Goal: Information Seeking & Learning: Understand process/instructions

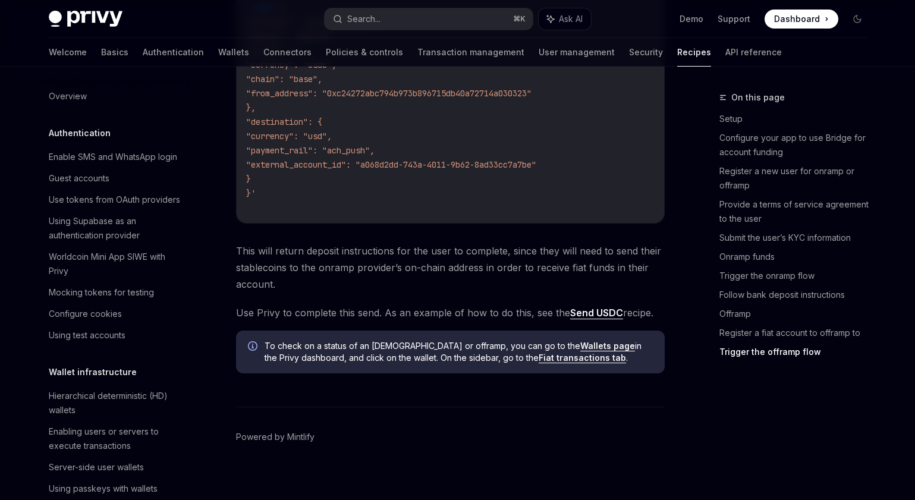
scroll to position [4096, 0]
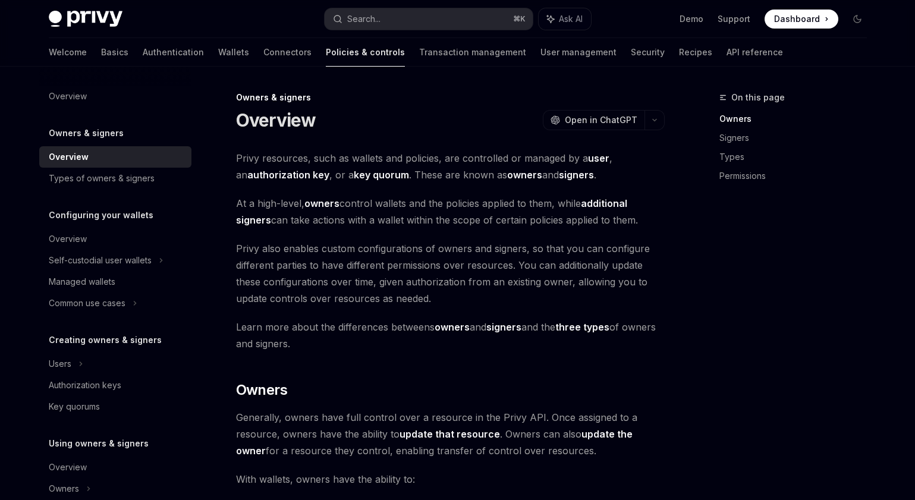
click at [718, 295] on div "On this page Owners Signers Types Permissions" at bounding box center [786, 295] width 181 height 410
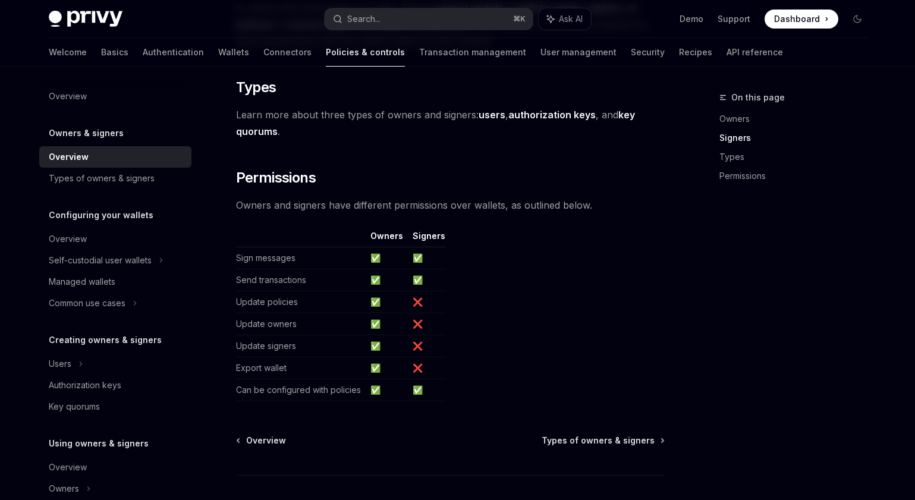
scroll to position [1004, 0]
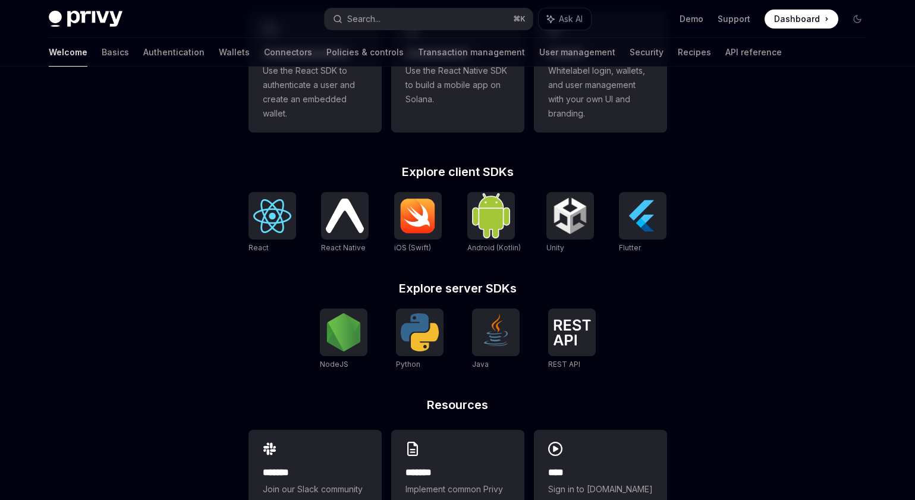
scroll to position [445, 0]
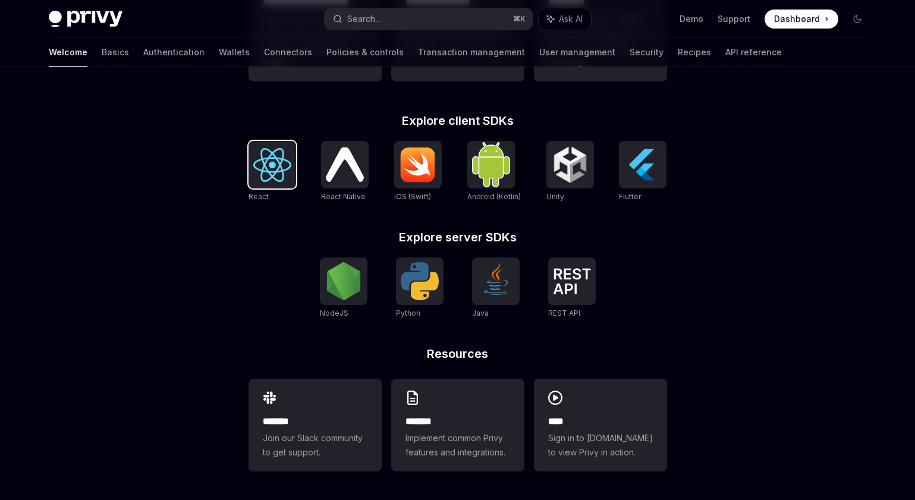
click at [275, 162] on img at bounding box center [272, 165] width 38 height 34
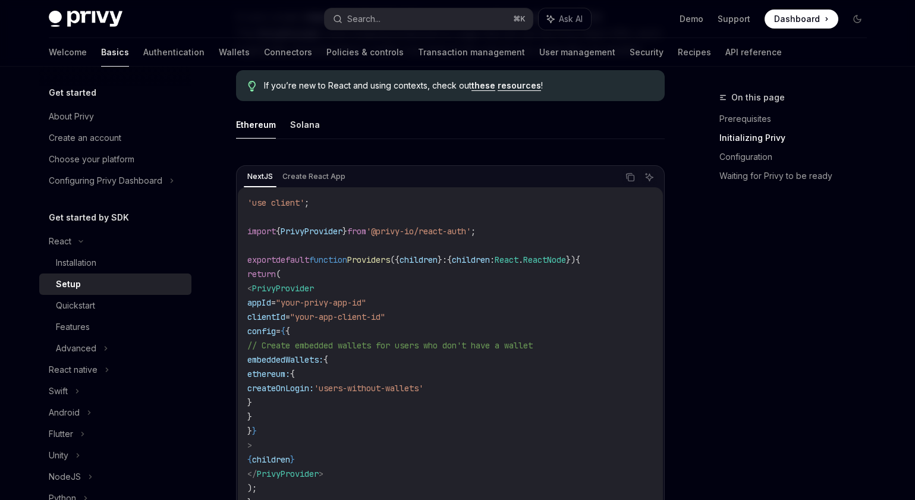
scroll to position [317, 0]
click at [305, 117] on button "Solana" at bounding box center [305, 123] width 30 height 28
click at [272, 120] on button "Ethereum" at bounding box center [256, 123] width 40 height 28
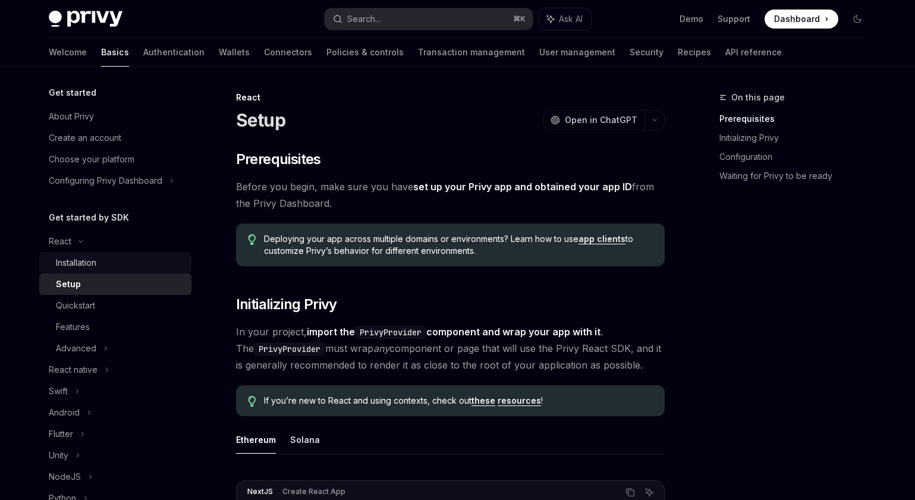
click at [103, 266] on div "Installation" at bounding box center [120, 263] width 128 height 14
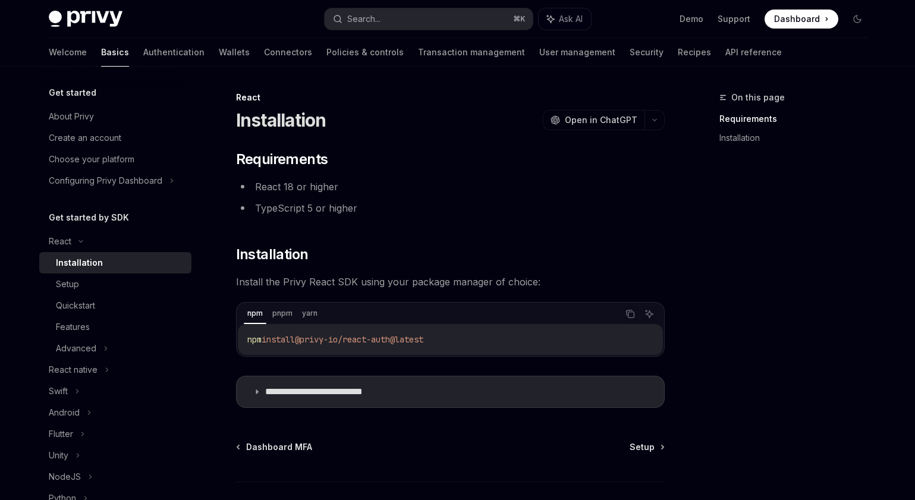
drag, startPoint x: 245, startPoint y: 337, endPoint x: 491, endPoint y: 337, distance: 246.2
click at [491, 337] on div "npm install @privy-io/react-auth@latest" at bounding box center [450, 339] width 425 height 31
copy span "npm install @privy-io/react-auth@latest"
click at [259, 391] on icon at bounding box center [256, 391] width 7 height 7
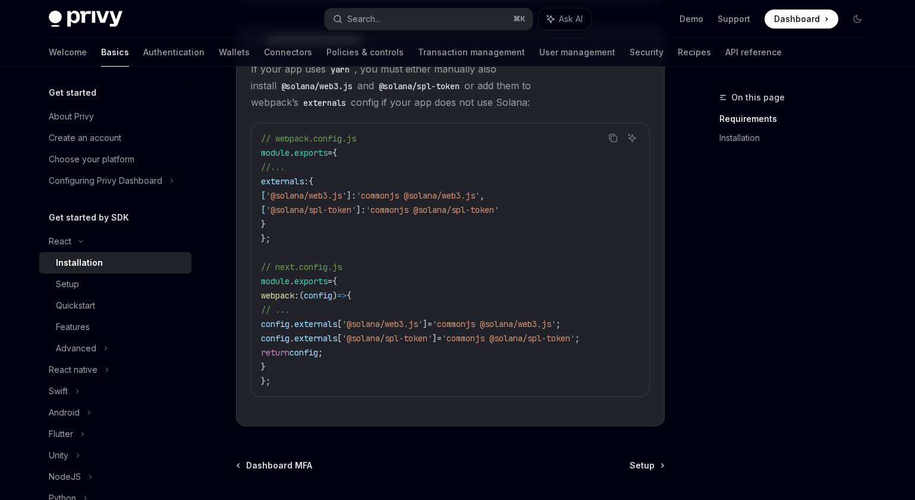
scroll to position [459, 0]
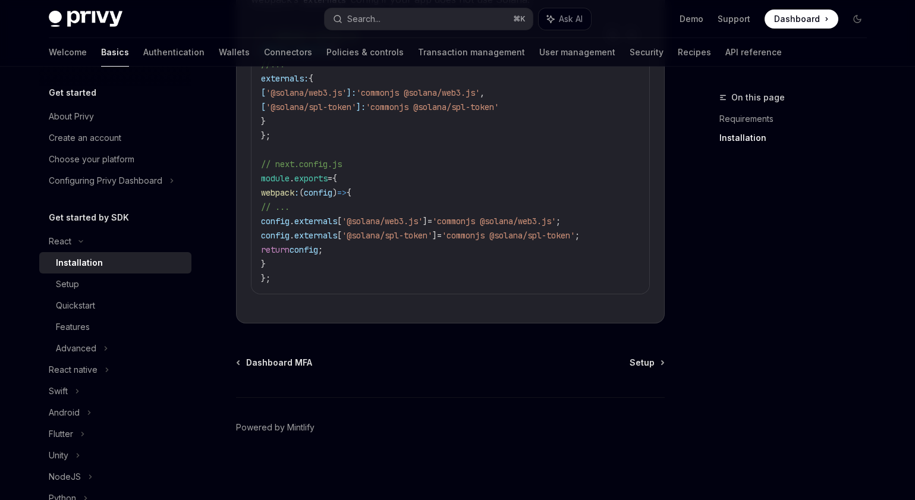
click at [650, 369] on div "Dashboard MFA Setup Powered by Mintlify" at bounding box center [450, 428] width 429 height 143
click at [649, 368] on span "Setup" at bounding box center [642, 363] width 25 height 12
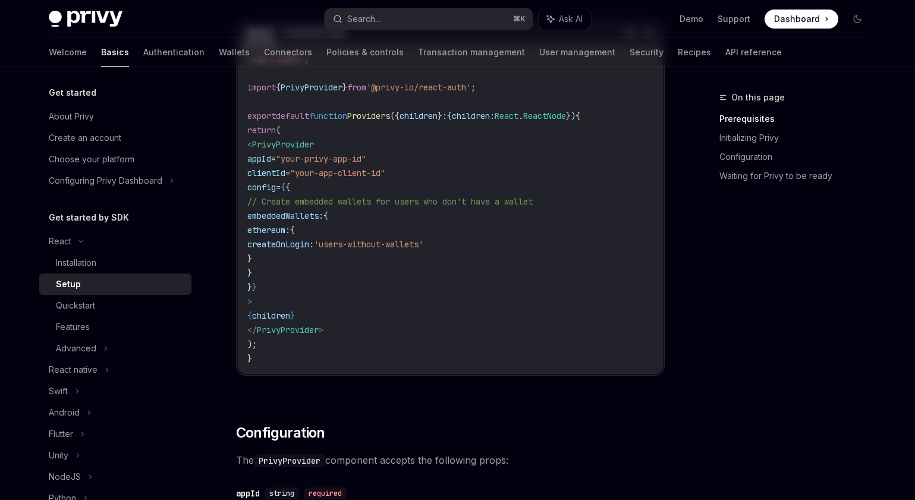
type textarea "*"
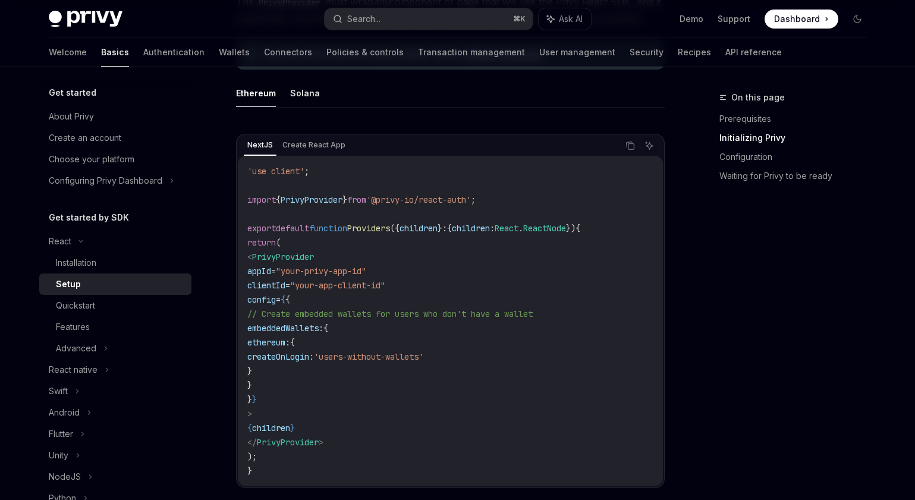
scroll to position [350, 0]
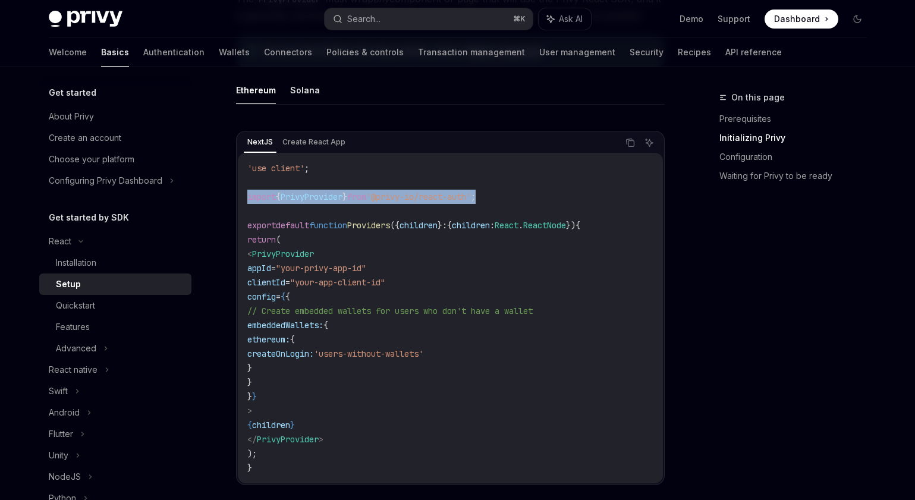
drag, startPoint x: 249, startPoint y: 199, endPoint x: 514, endPoint y: 199, distance: 264.7
click at [514, 199] on code "'use client' ; import { PrivyProvider } from '@privy-io/react-auth' ; export de…" at bounding box center [450, 318] width 406 height 314
copy span "import { PrivyProvider } from '@privy-io/react-auth' ;"
drag, startPoint x: 268, startPoint y: 253, endPoint x: 322, endPoint y: 410, distance: 165.7
click at [323, 410] on code "'use client' ; import { PrivyProvider } from '@privy-io/react-auth' ; export de…" at bounding box center [450, 318] width 406 height 314
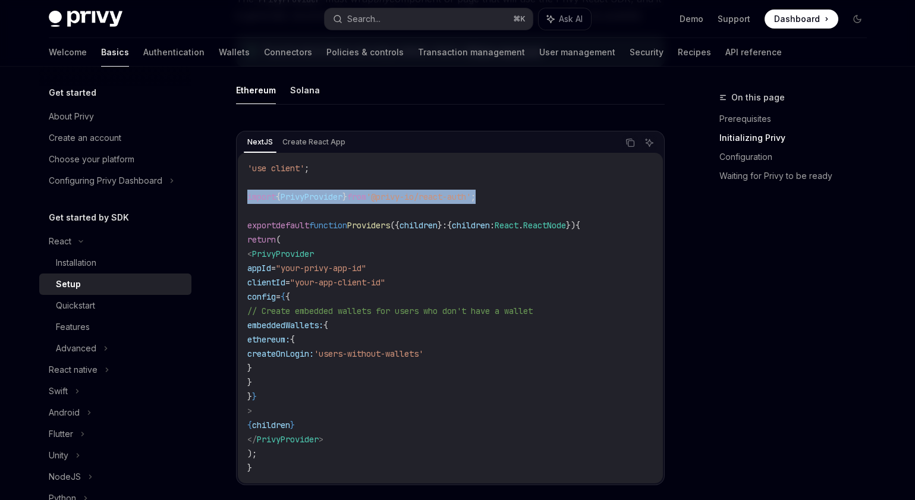
copy code "< PrivyProvider appId = "your-privy-app-id" clientId = "your-app-client-id" con…"
click at [715, 284] on div "On this page Prerequisites Initializing Privy Configuration Waiting for Privy t…" at bounding box center [786, 295] width 181 height 410
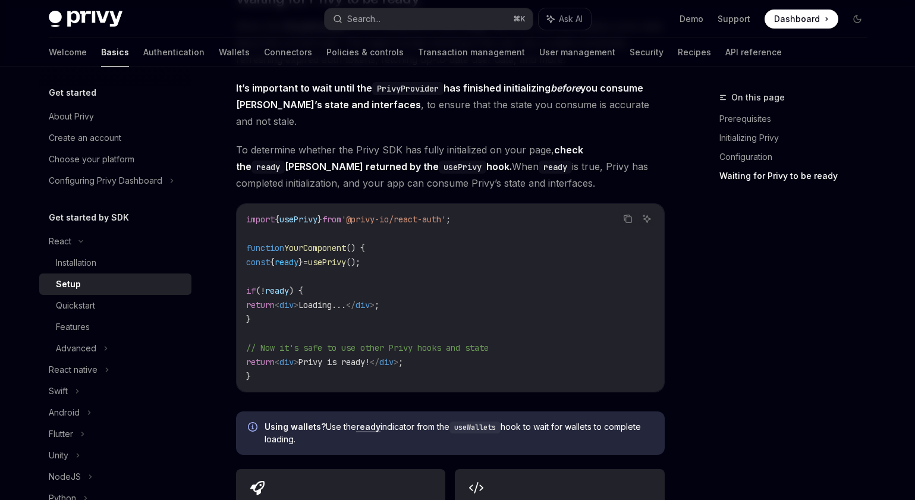
scroll to position [1210, 0]
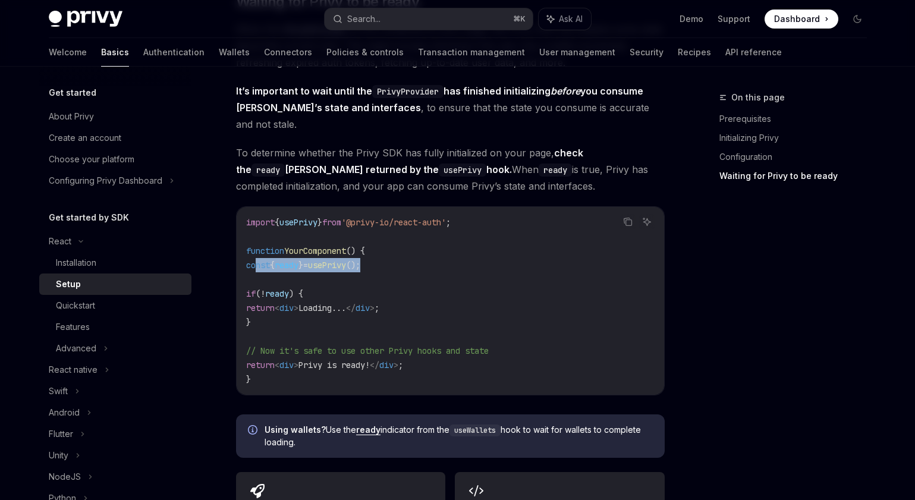
drag, startPoint x: 256, startPoint y: 249, endPoint x: 495, endPoint y: 249, distance: 239.7
click at [496, 249] on code "import { usePrivy } from '@privy-io/react-auth' ; function YourComponent () { c…" at bounding box center [450, 300] width 409 height 171
copy span "const { ready } = usePrivy ();"
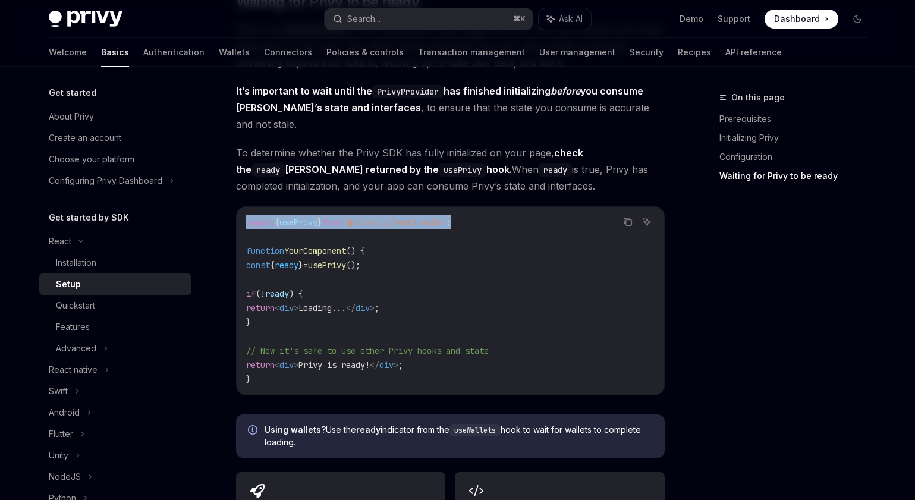
drag, startPoint x: 292, startPoint y: 206, endPoint x: 494, endPoint y: 209, distance: 201.7
click at [494, 215] on code "import { usePrivy } from '@privy-io/react-auth' ; function YourComponent () { c…" at bounding box center [450, 300] width 409 height 171
copy span "import { usePrivy } from '@privy-io/react-auth' ;"
drag, startPoint x: 257, startPoint y: 277, endPoint x: 291, endPoint y: 309, distance: 46.7
click at [291, 309] on code "import { usePrivy } from '@privy-io/react-auth' ; function YourComponent () { c…" at bounding box center [450, 300] width 409 height 171
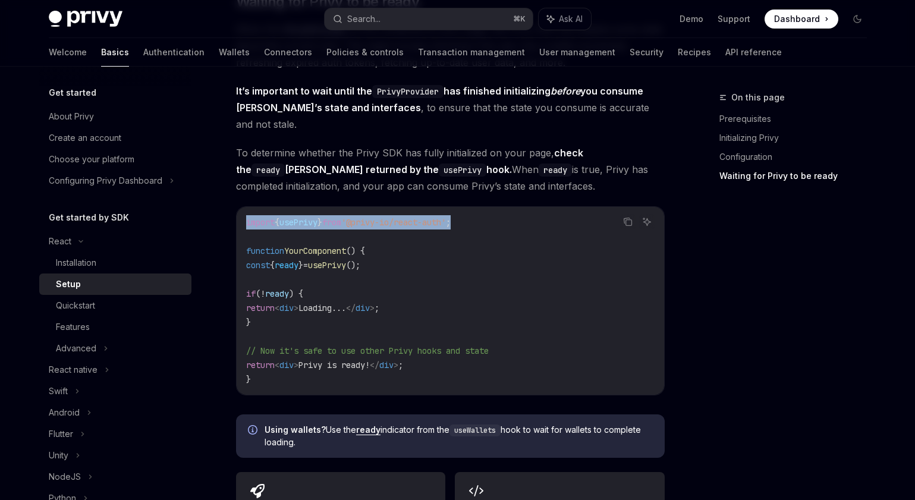
copy code "if ( ! ready ) { return < div > Loading... </ div > ; }"
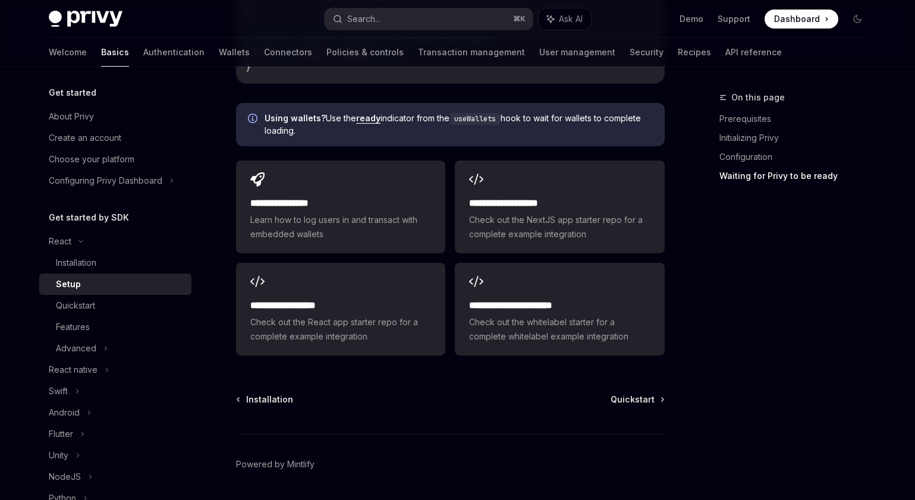
scroll to position [1542, 0]
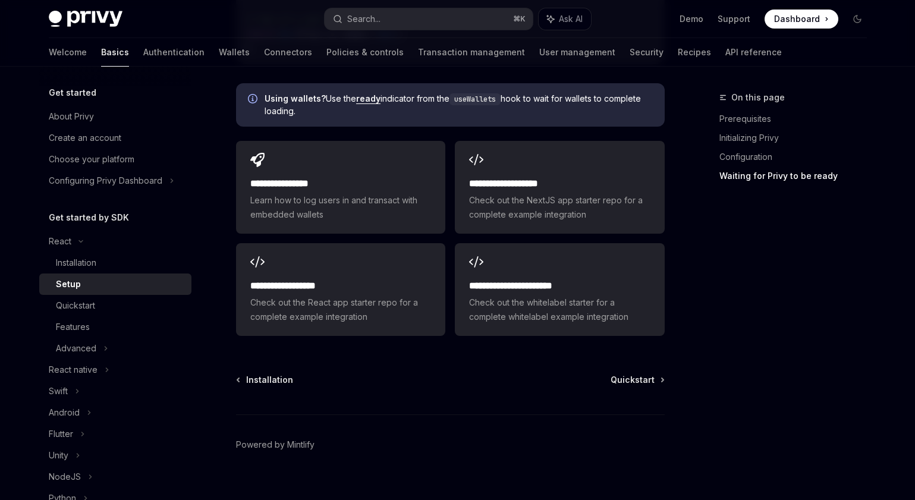
click at [766, 313] on div "On this page Prerequisites Initializing Privy Configuration Waiting for Privy t…" at bounding box center [786, 295] width 181 height 410
click at [556, 177] on h2 "**********" at bounding box center [559, 184] width 181 height 14
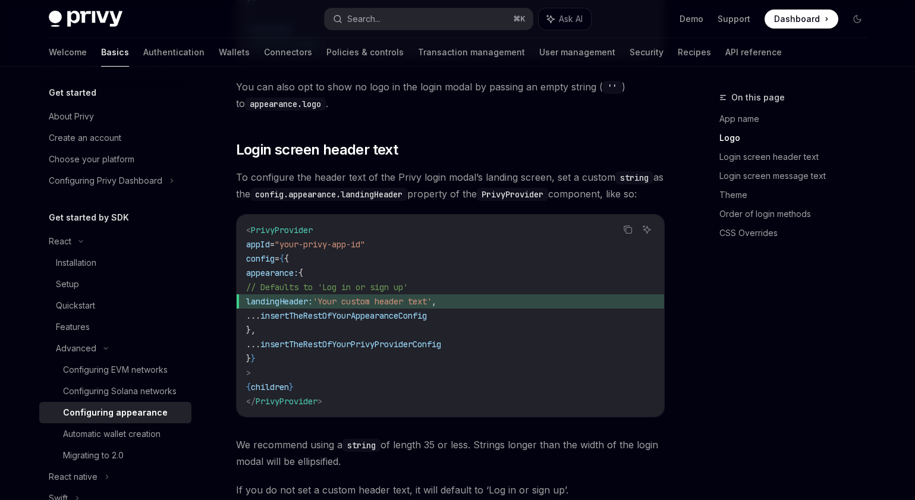
scroll to position [886, 0]
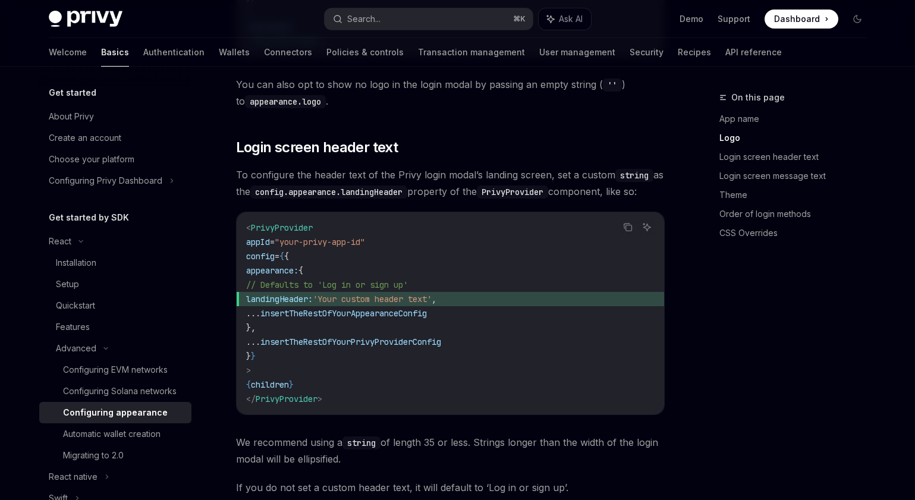
click at [703, 324] on div "On this page App name Logo Login screen header text Login screen message text T…" at bounding box center [786, 295] width 181 height 410
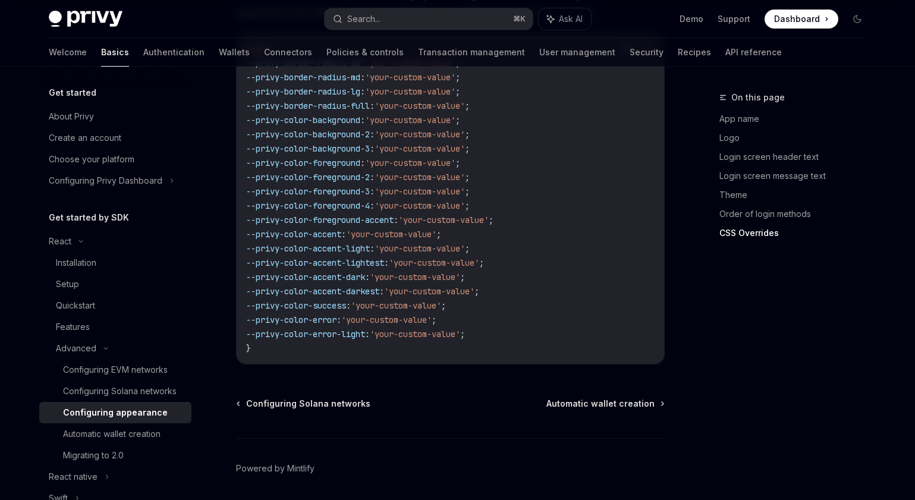
scroll to position [3046, 0]
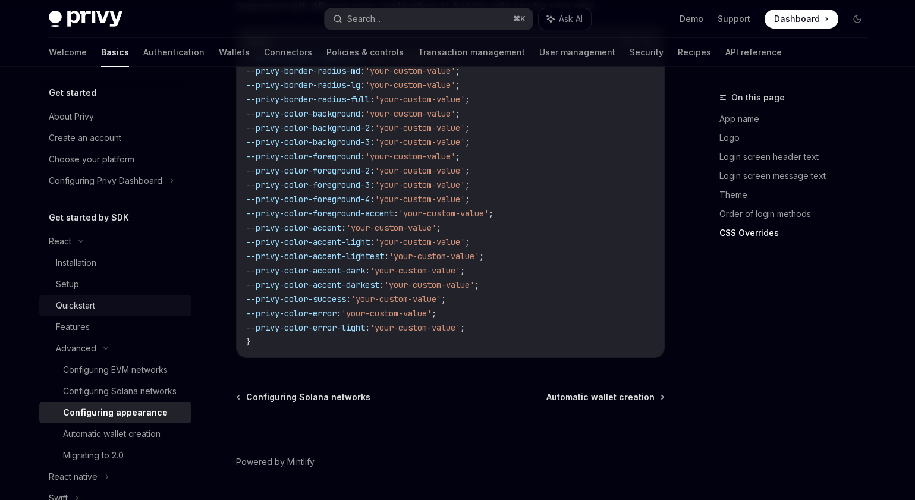
click at [74, 300] on div "Quickstart" at bounding box center [75, 306] width 39 height 14
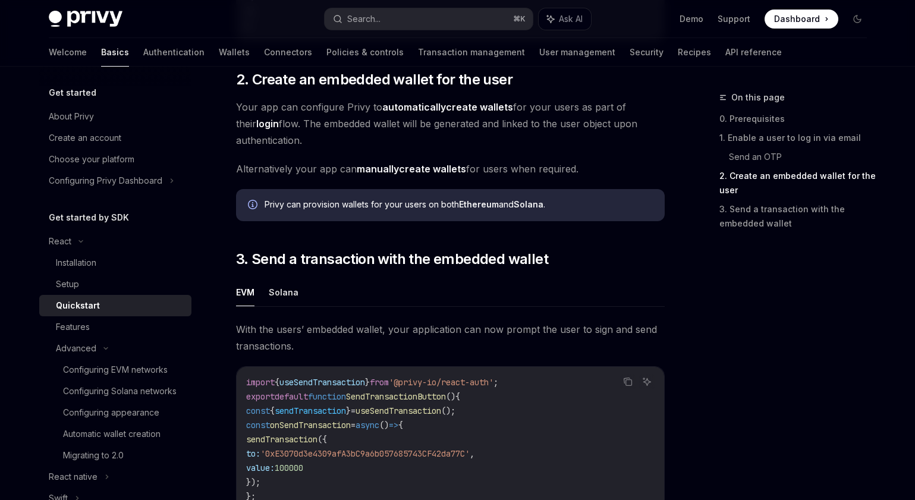
scroll to position [858, 0]
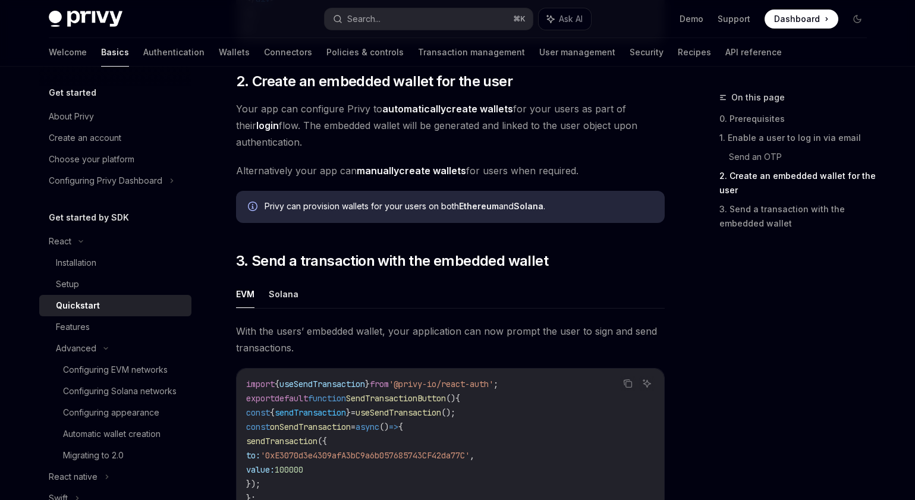
click at [436, 115] on strong "automatically" at bounding box center [414, 109] width 64 height 12
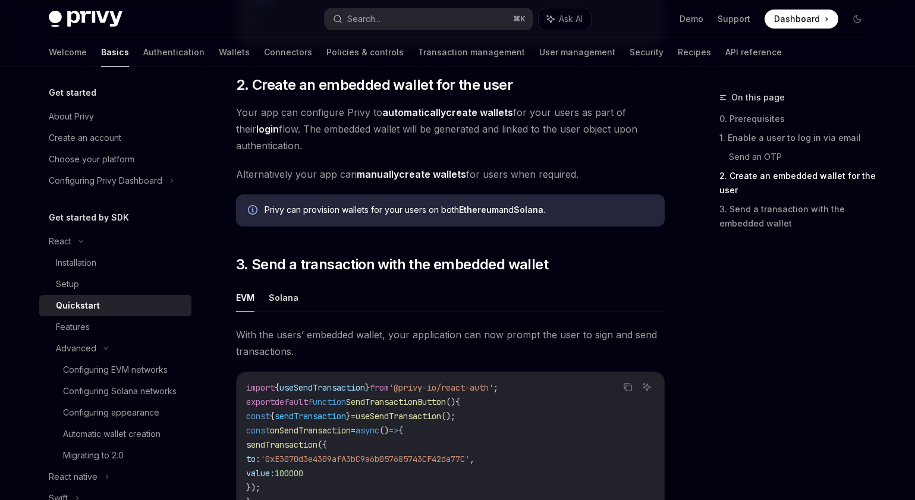
scroll to position [858, 0]
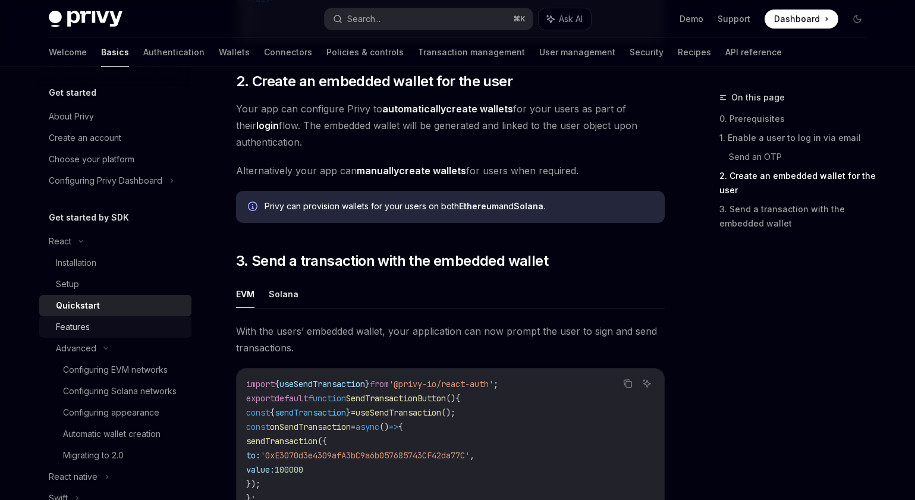
click at [76, 330] on div "Features" at bounding box center [73, 327] width 34 height 14
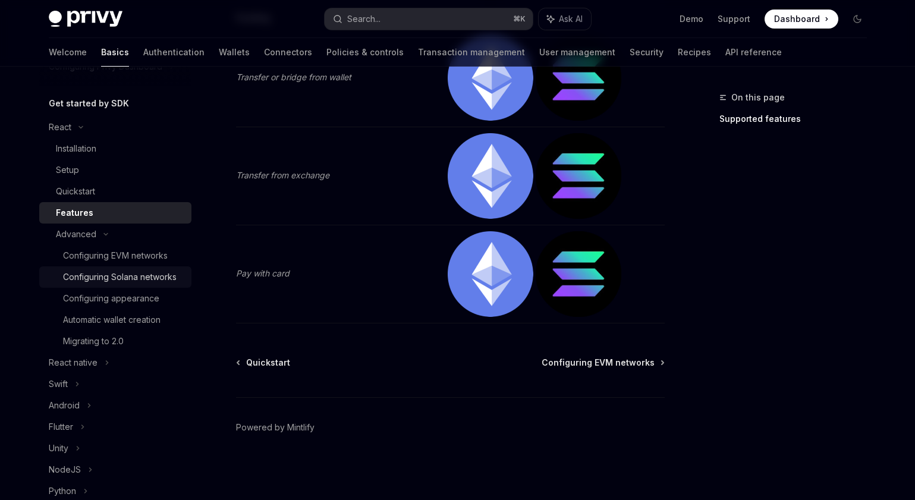
scroll to position [115, 0]
click at [117, 234] on div "Advanced" at bounding box center [115, 232] width 152 height 21
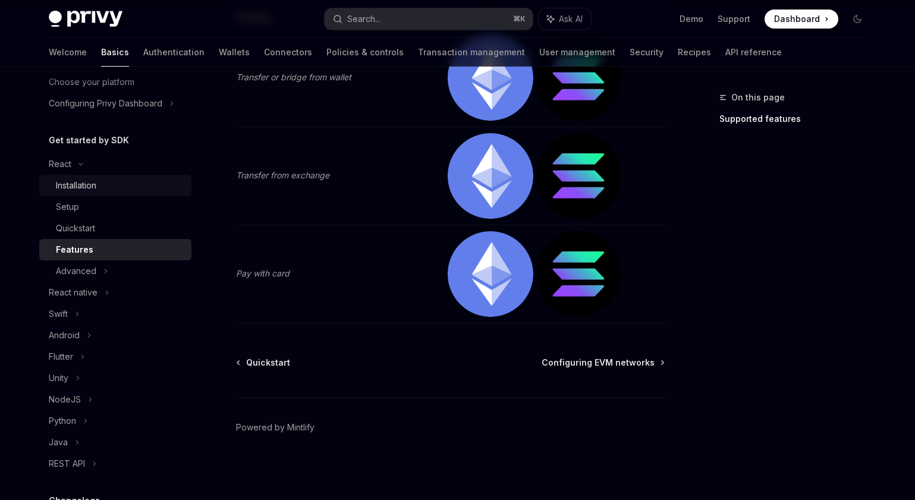
scroll to position [0, 0]
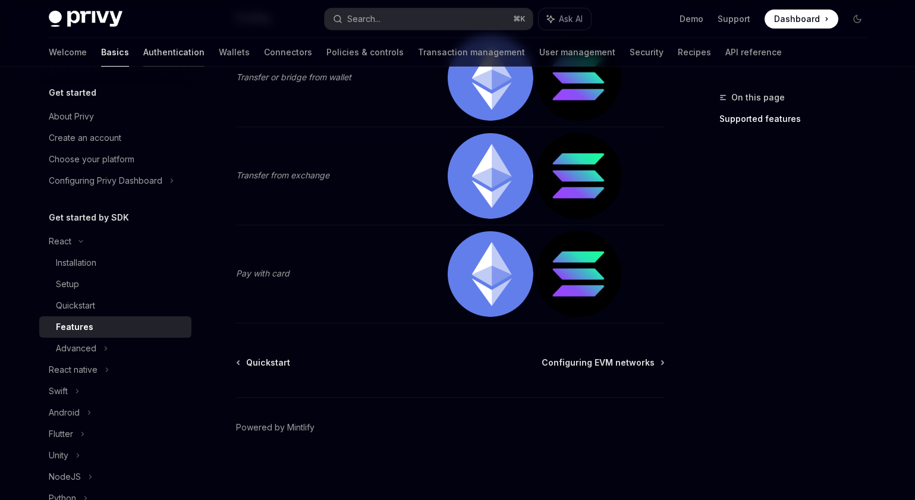
click at [143, 46] on link "Authentication" at bounding box center [173, 52] width 61 height 29
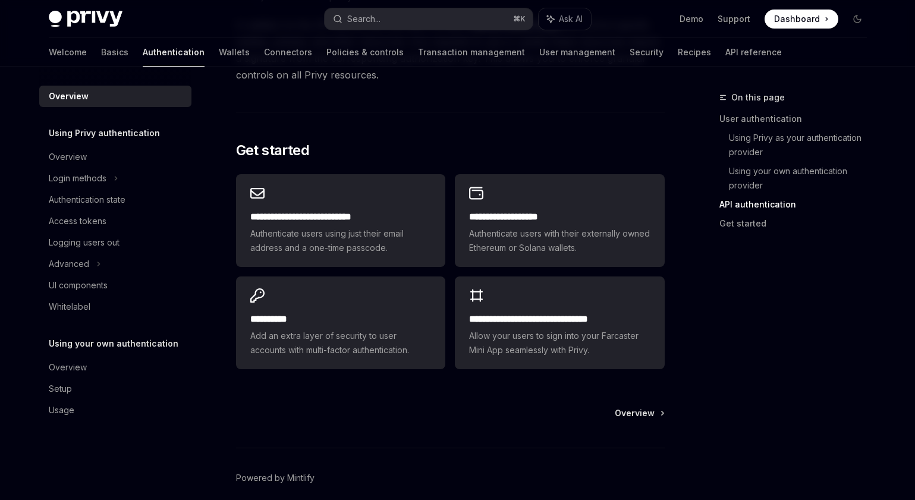
scroll to position [946, 0]
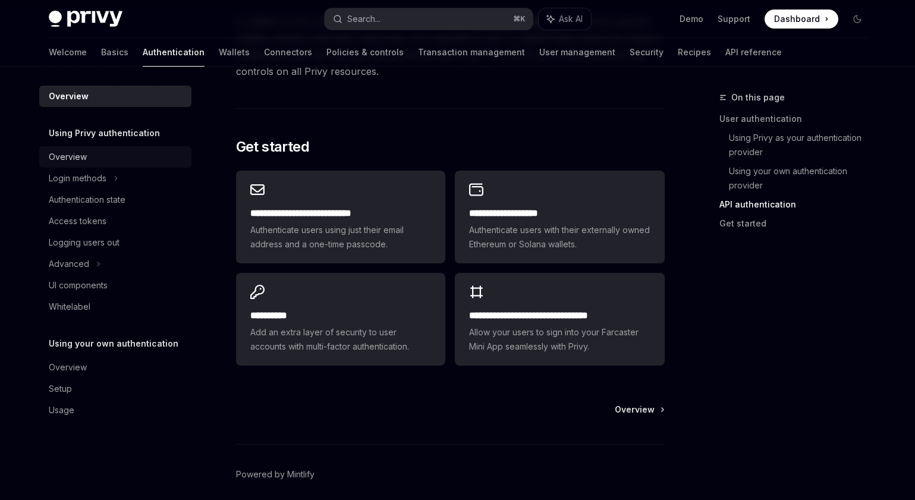
click at [95, 152] on div "Overview" at bounding box center [117, 157] width 136 height 14
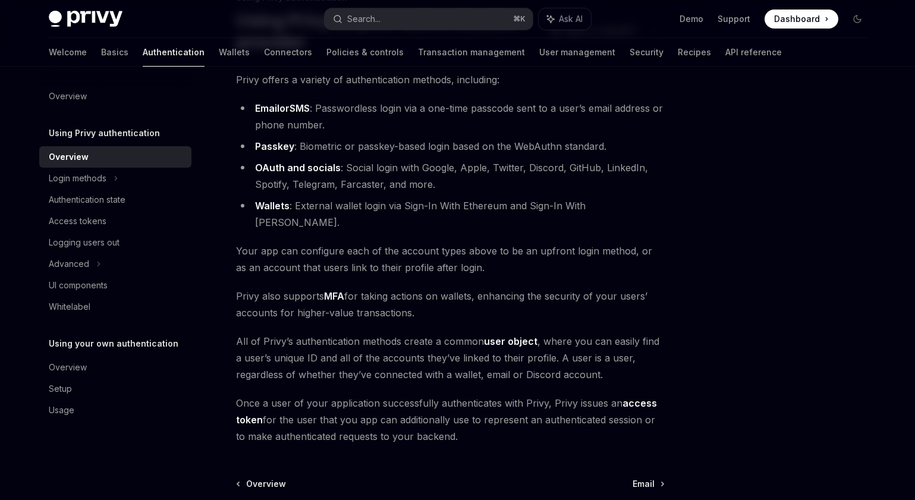
scroll to position [205, 0]
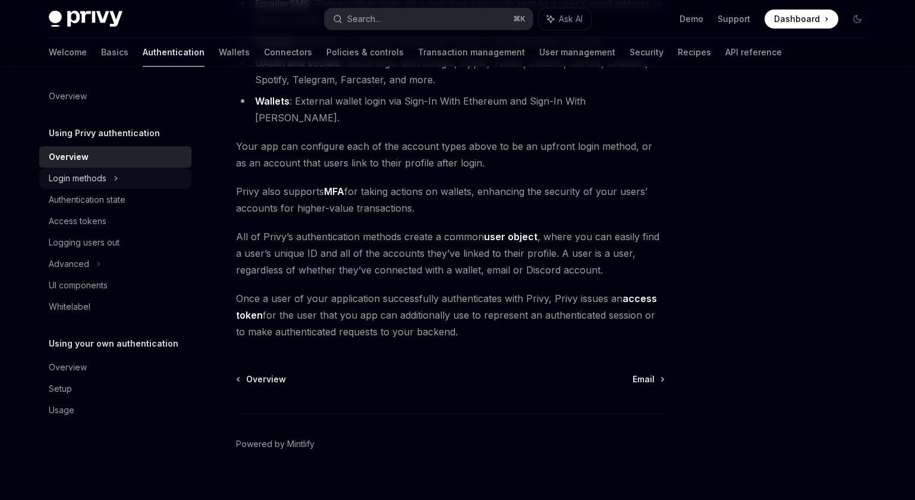
click at [143, 172] on div "Login methods" at bounding box center [115, 178] width 152 height 21
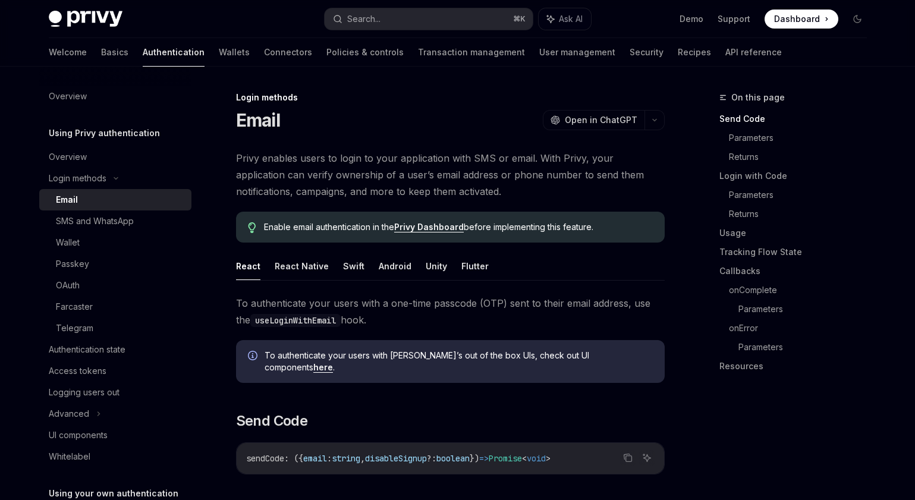
click at [608, 362] on div "To authenticate your users with Privy’s out of the box UIs, check out UI compon…" at bounding box center [459, 362] width 388 height 24
click at [333, 362] on link "here" at bounding box center [323, 367] width 20 height 11
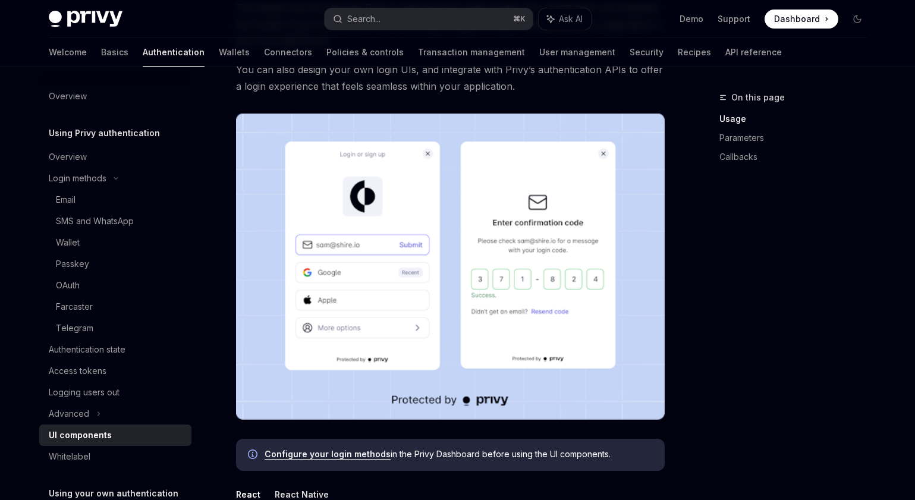
scroll to position [274, 0]
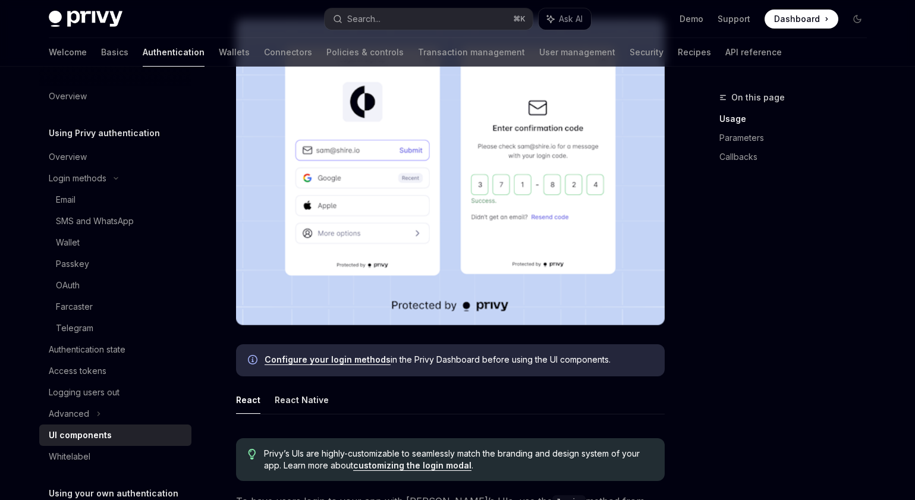
click at [379, 356] on link "Configure your login methods" at bounding box center [328, 359] width 126 height 11
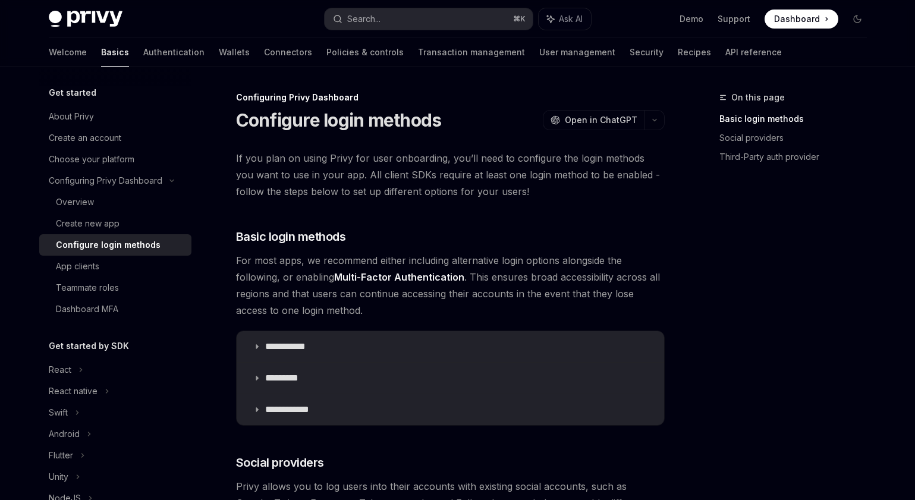
click at [379, 356] on summary "**********" at bounding box center [451, 346] width 428 height 31
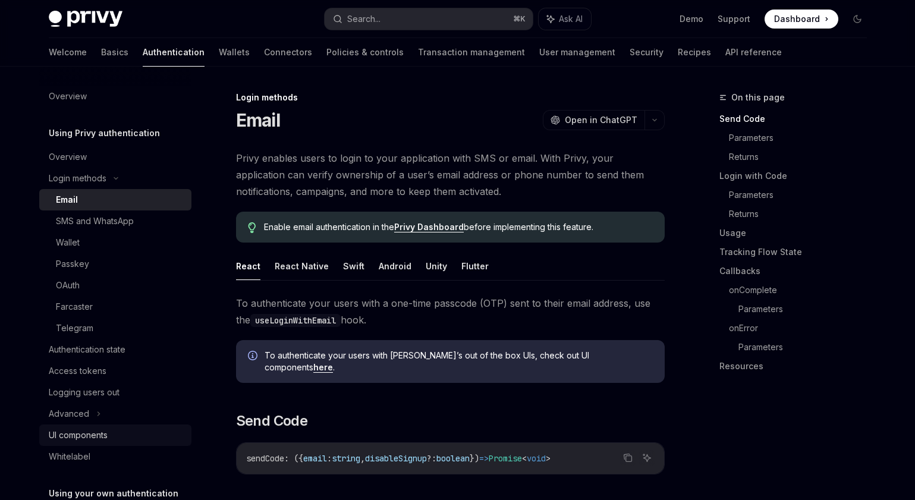
click at [101, 432] on div "UI components" at bounding box center [78, 435] width 59 height 14
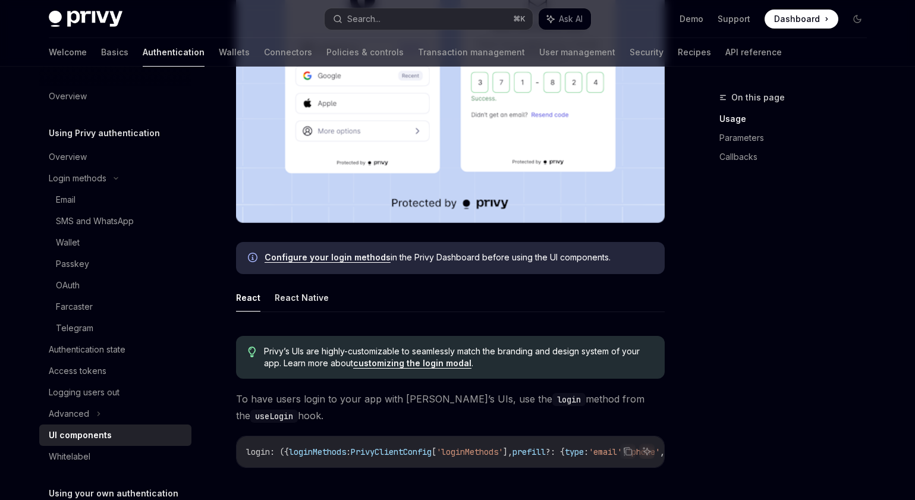
scroll to position [397, 0]
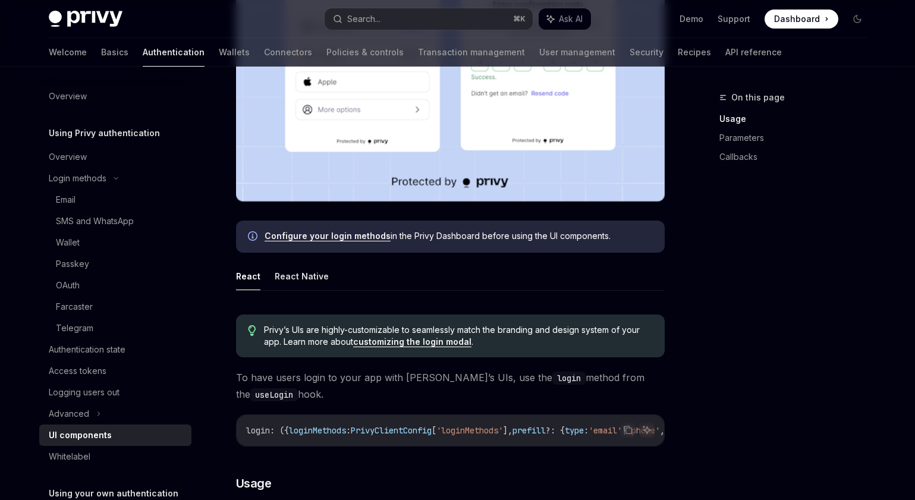
click at [443, 340] on link "customizing the login modal" at bounding box center [412, 342] width 118 height 11
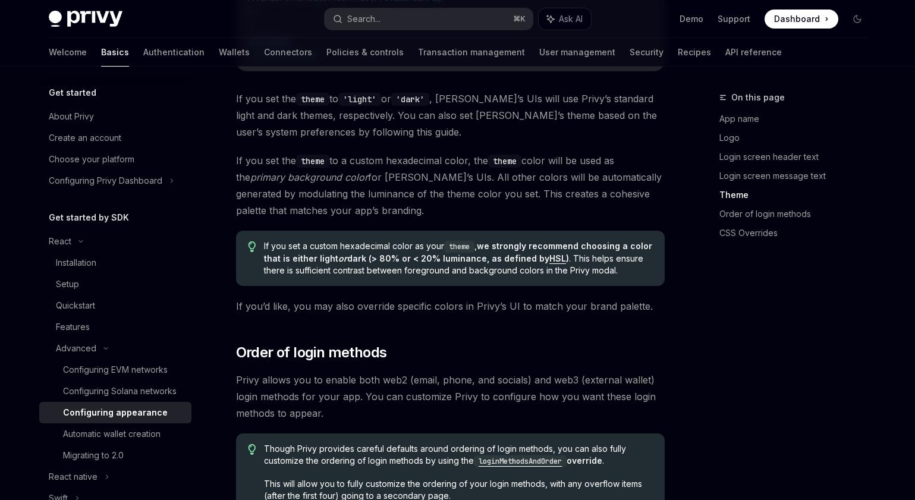
scroll to position [2039, 0]
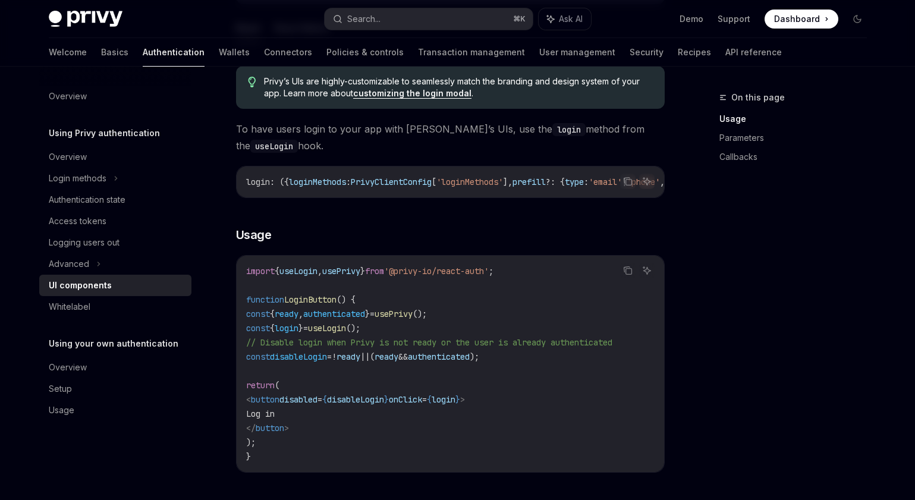
scroll to position [648, 0]
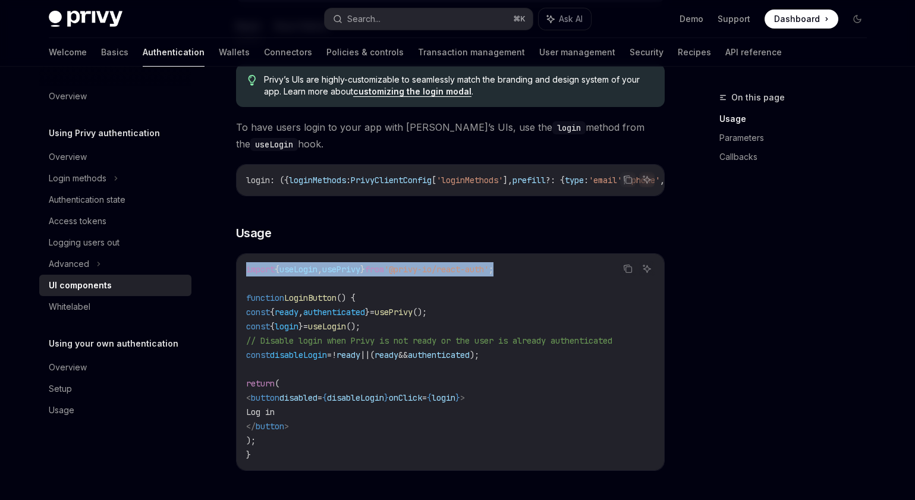
drag, startPoint x: 246, startPoint y: 275, endPoint x: 581, endPoint y: 280, distance: 334.9
click at [581, 280] on code "import { useLogin , usePrivy } from '@privy-io/react-auth' ; function LoginButt…" at bounding box center [450, 362] width 409 height 200
copy span "import { useLogin , usePrivy } from '@privy-io/react-auth' ;"
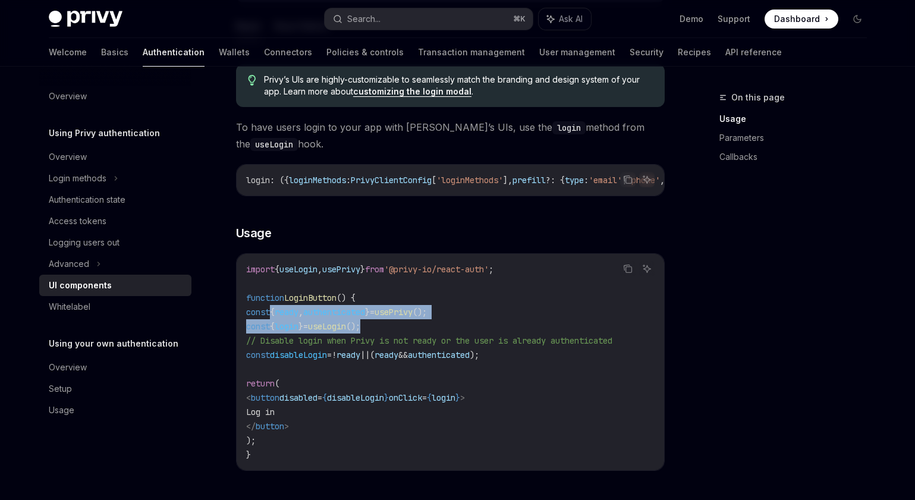
drag, startPoint x: 269, startPoint y: 316, endPoint x: 450, endPoint y: 327, distance: 181.1
click at [450, 327] on code "import { useLogin , usePrivy } from '@privy-io/react-auth' ; function LoginButt…" at bounding box center [450, 362] width 409 height 200
click at [421, 329] on code "import { useLogin , usePrivy } from '@privy-io/react-auth' ; function LoginButt…" at bounding box center [450, 362] width 409 height 200
drag, startPoint x: 425, startPoint y: 329, endPoint x: 267, endPoint y: 318, distance: 158.0
click at [267, 318] on code "import { useLogin , usePrivy } from '@privy-io/react-auth' ; function LoginButt…" at bounding box center [450, 362] width 409 height 200
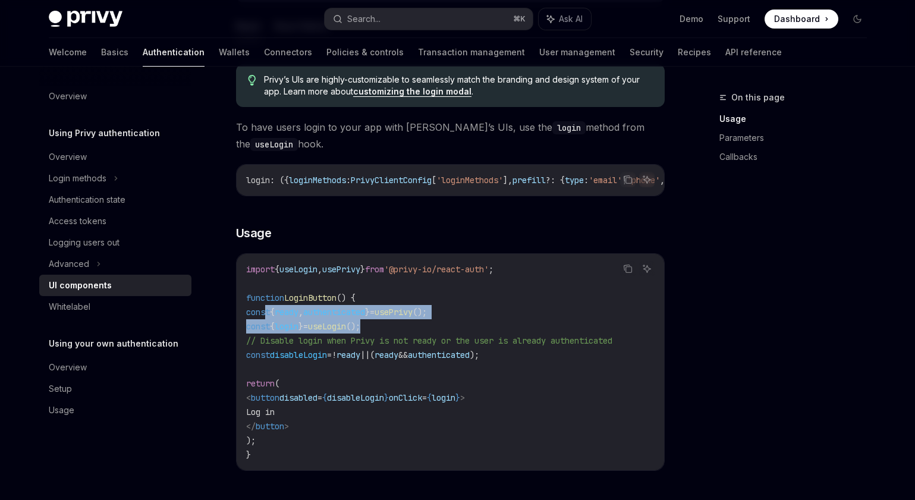
copy code "const { ready , authenticated } = usePrivy (); const { login } = useLogin ();"
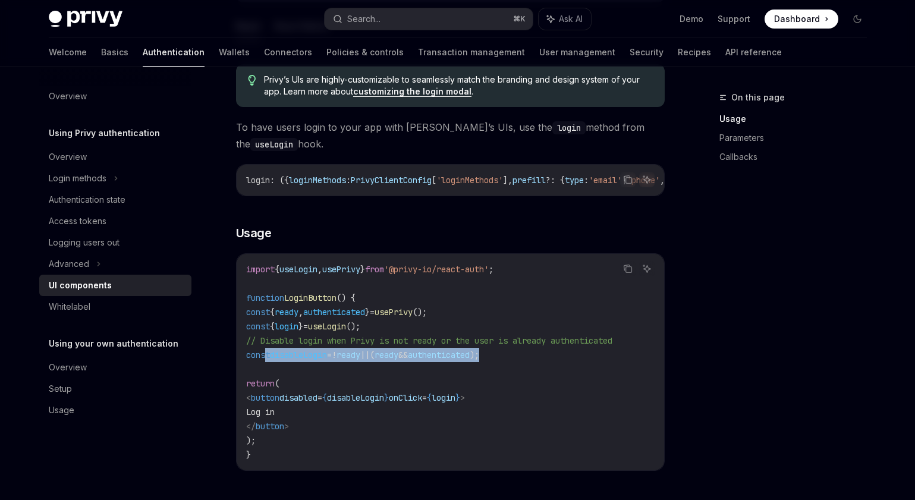
drag, startPoint x: 266, startPoint y: 358, endPoint x: 552, endPoint y: 359, distance: 285.5
click at [553, 360] on code "import { useLogin , usePrivy } from '@privy-io/react-auth' ; function LoginButt…" at bounding box center [450, 362] width 409 height 200
copy span "const disableLogin = ! ready || ( ready && authenticated );"
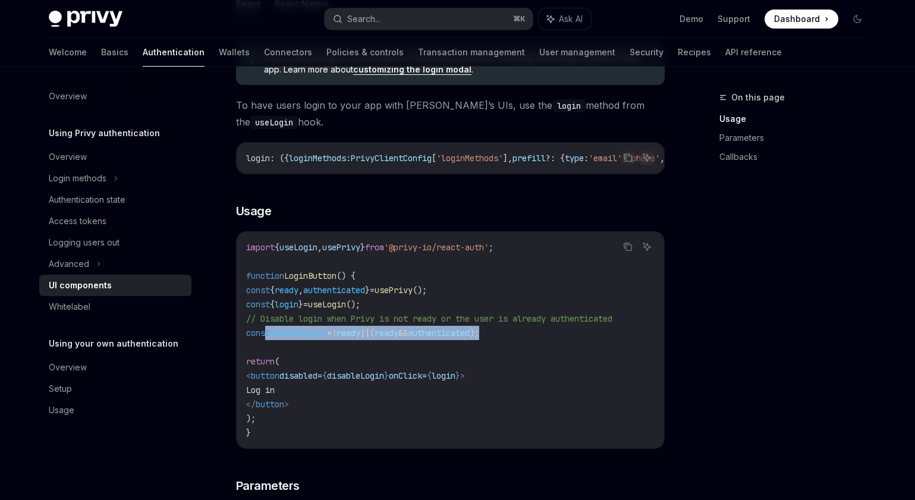
scroll to position [671, 0]
click at [470, 331] on span "authenticated" at bounding box center [439, 332] width 62 height 11
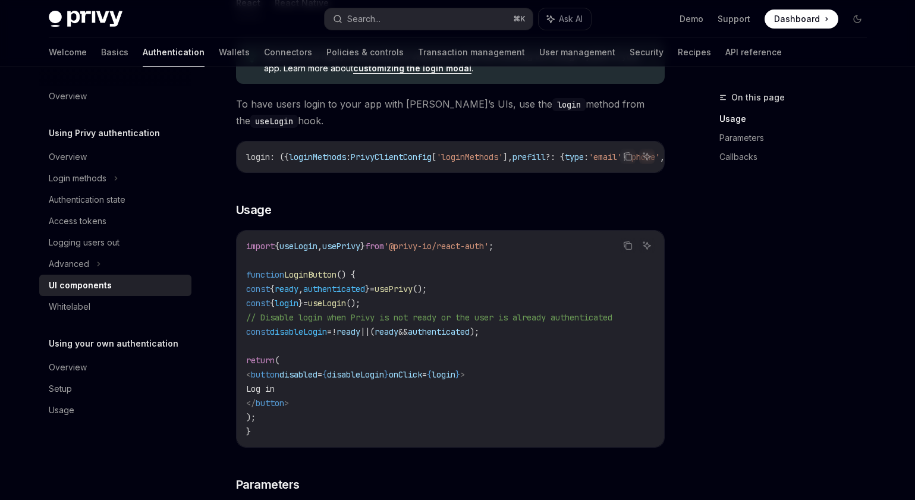
click at [470, 331] on span "authenticated" at bounding box center [439, 332] width 62 height 11
click at [718, 328] on div "On this page Usage Parameters Callbacks" at bounding box center [786, 295] width 181 height 410
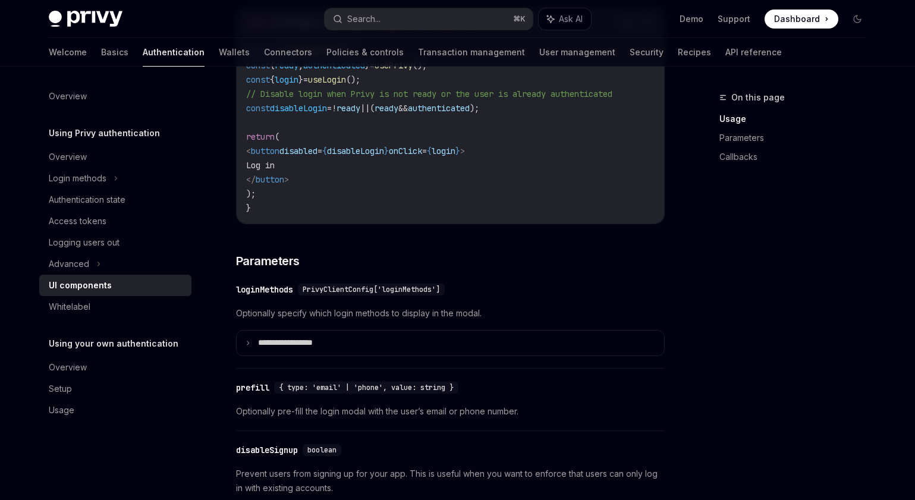
scroll to position [894, 0]
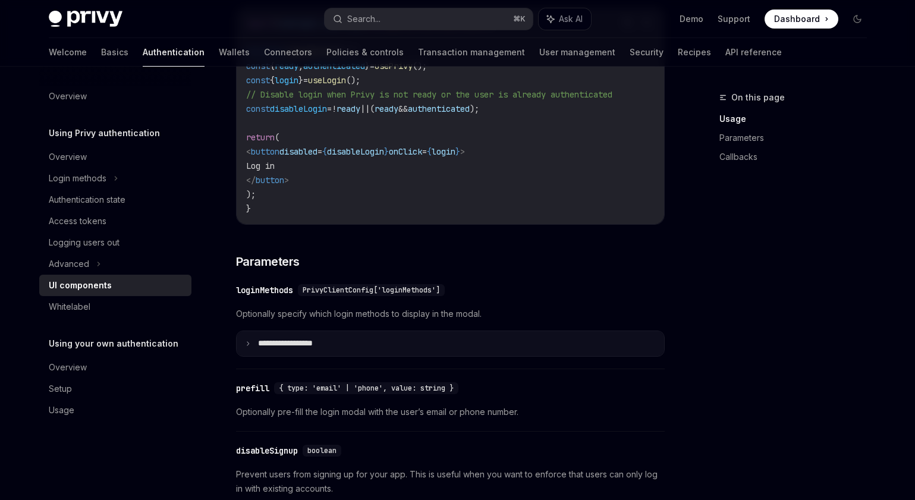
click at [251, 352] on summary "**********" at bounding box center [451, 343] width 428 height 25
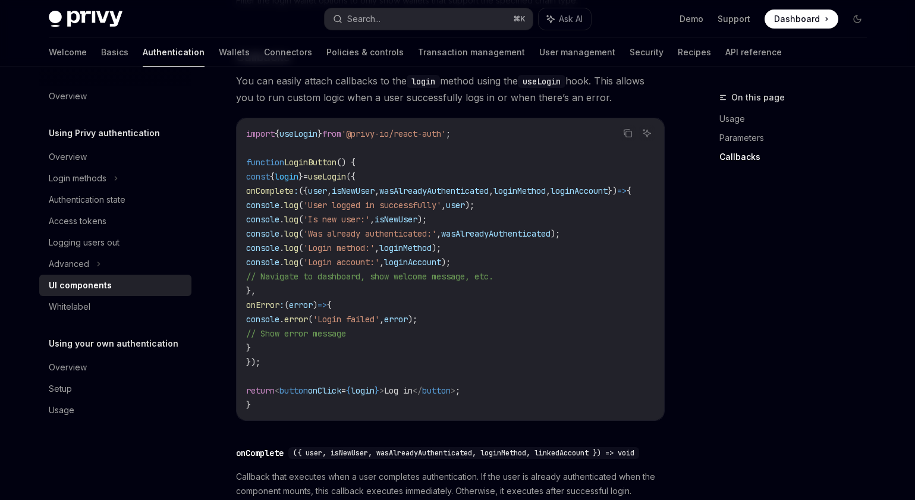
scroll to position [2092, 0]
drag, startPoint x: 288, startPoint y: 200, endPoint x: 333, endPoint y: 359, distance: 164.5
click at [334, 359] on code "import { useLogin } from '@privy-io/react-auth' ; function LoginButton () { con…" at bounding box center [453, 268] width 414 height 285
copy code "onComplete : ({ user , isNewUser , wasAlreadyAuthenticated , loginMethod , logi…"
click at [735, 263] on div "On this page Usage Parameters Callbacks" at bounding box center [786, 295] width 181 height 410
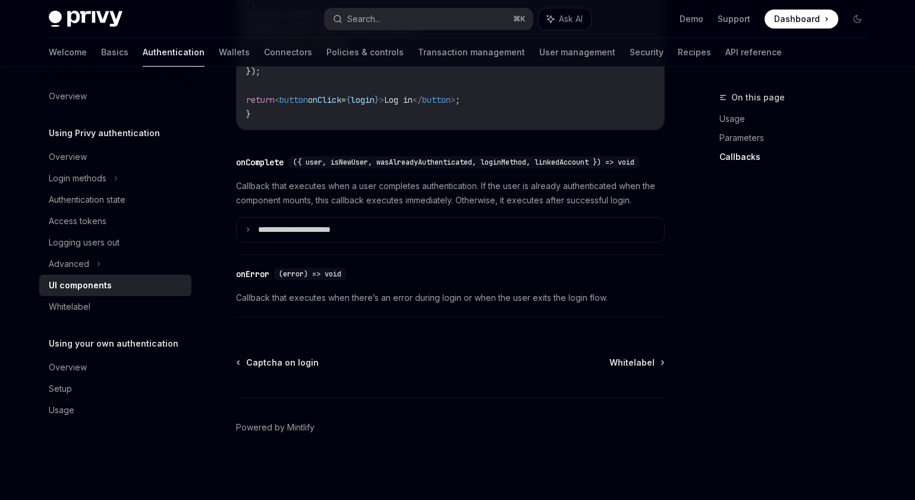
scroll to position [2413, 0]
click at [633, 363] on span "Whitelabel" at bounding box center [632, 363] width 45 height 12
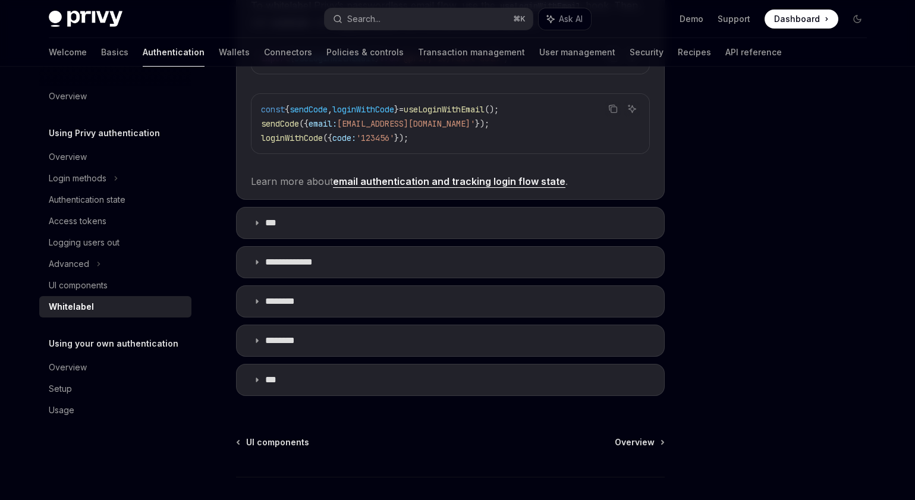
scroll to position [357, 0]
click at [727, 386] on div at bounding box center [786, 295] width 181 height 410
click at [628, 438] on span "Overview" at bounding box center [635, 441] width 40 height 12
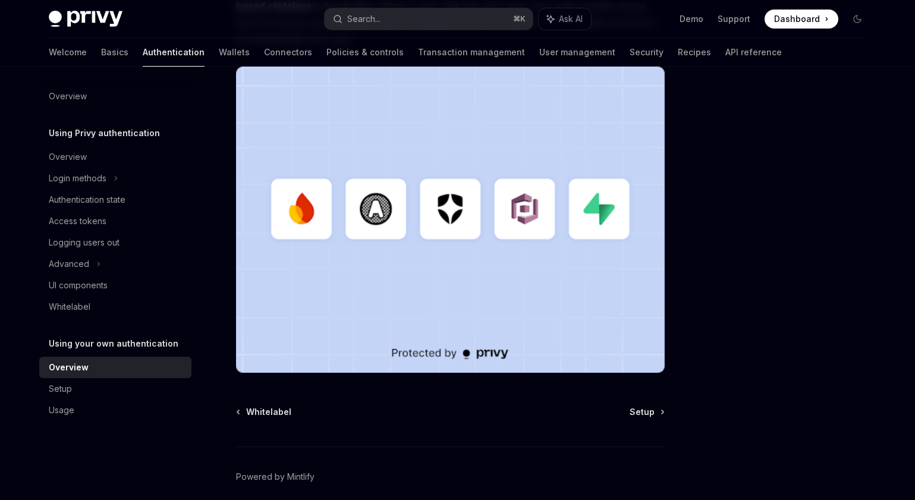
scroll to position [347, 0]
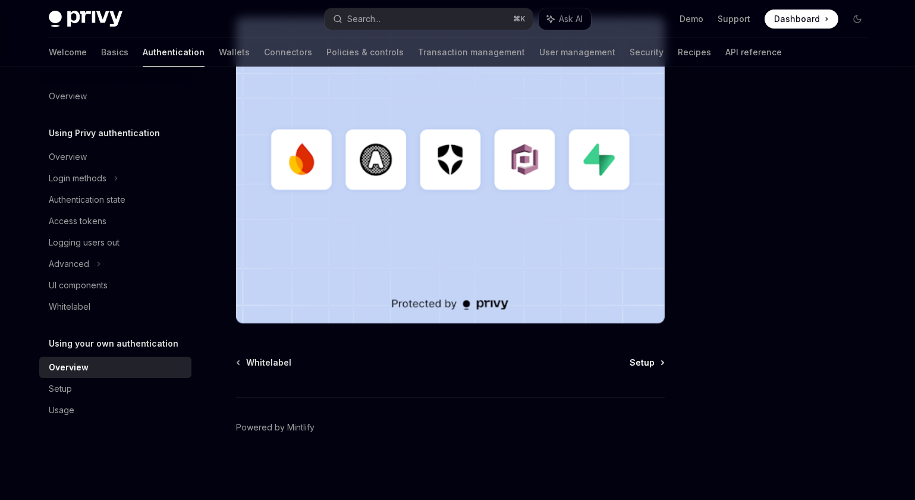
click at [641, 365] on span "Setup" at bounding box center [642, 363] width 25 height 12
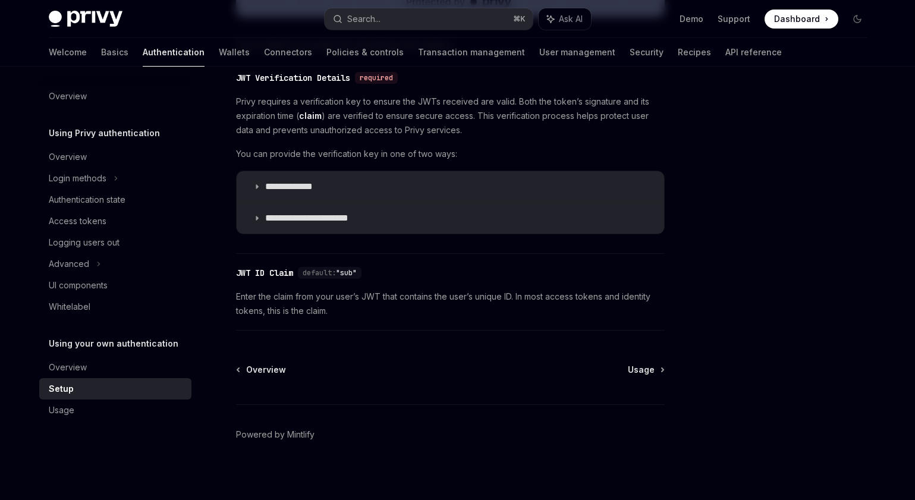
scroll to position [607, 0]
click at [633, 371] on span "Usage" at bounding box center [641, 369] width 27 height 12
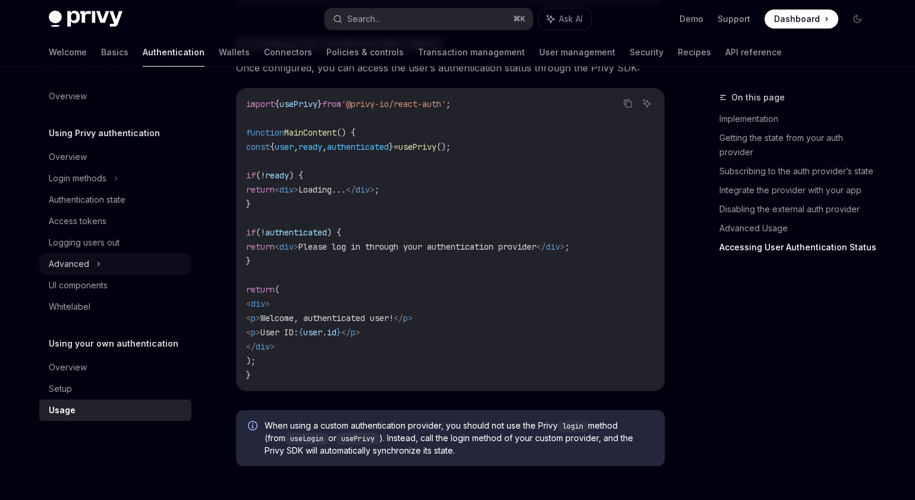
scroll to position [2373, 0]
click at [539, 45] on link "User management" at bounding box center [577, 52] width 76 height 29
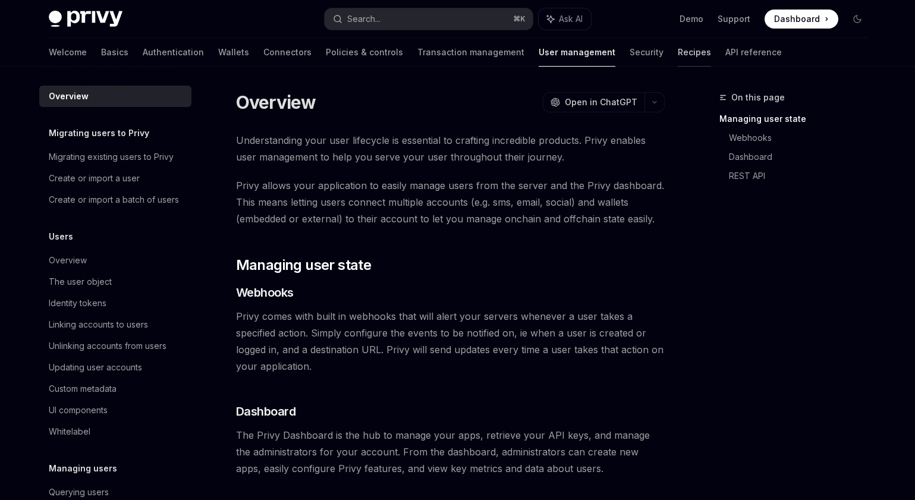
click at [678, 52] on link "Recipes" at bounding box center [694, 52] width 33 height 29
type textarea "*"
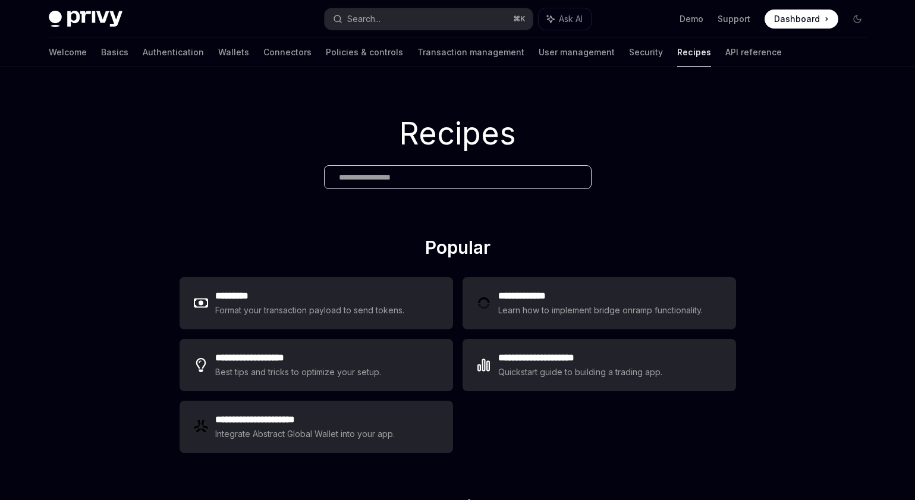
click at [380, 7] on div "Privy Docs home page Search... ⌘ K Ask AI Demo Support Dashboard Dashboard Sear…" at bounding box center [458, 19] width 818 height 38
click at [383, 14] on button "Search... ⌘ K" at bounding box center [429, 18] width 208 height 21
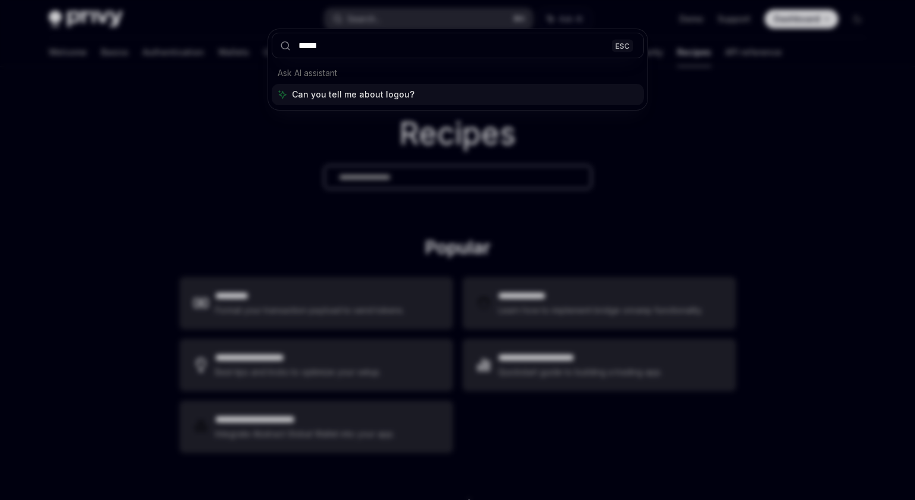
type input "******"
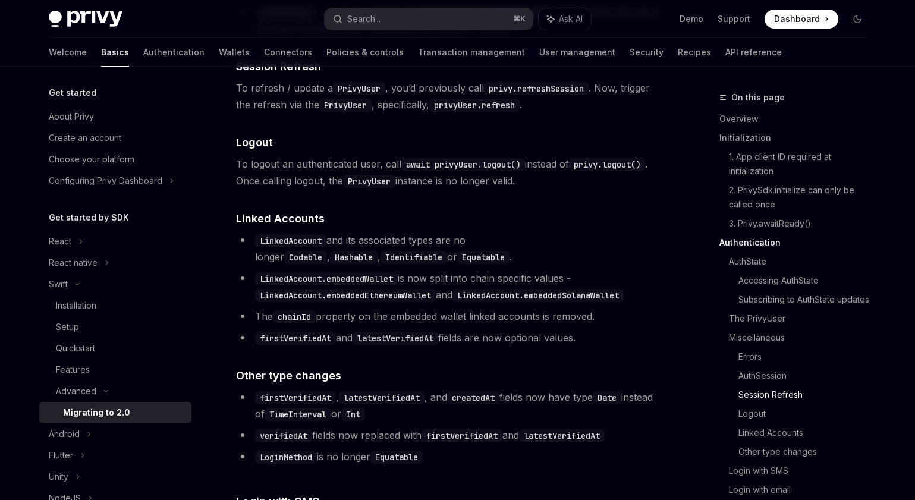
scroll to position [2323, 0]
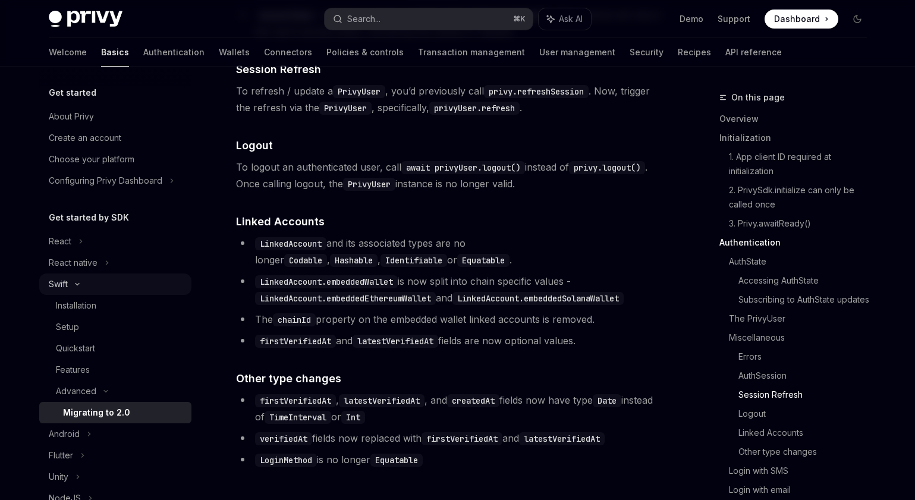
click at [81, 284] on icon at bounding box center [77, 284] width 14 height 5
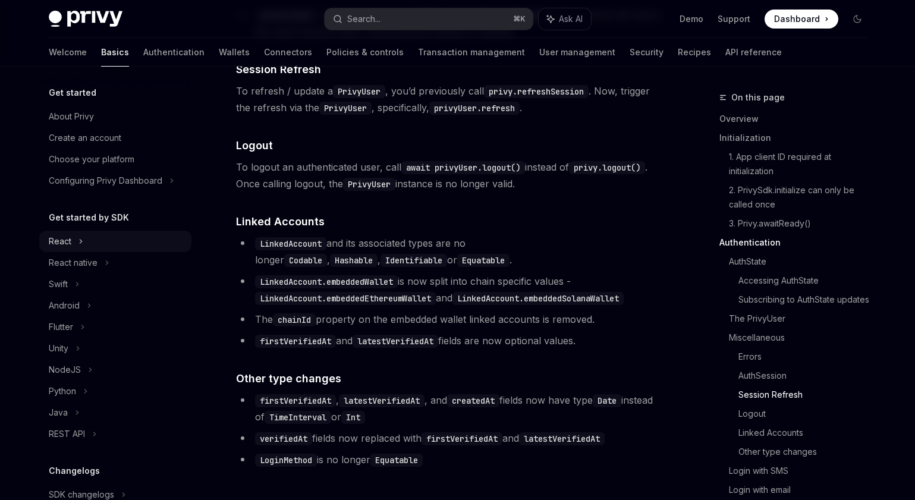
click at [81, 244] on icon at bounding box center [81, 241] width 5 height 14
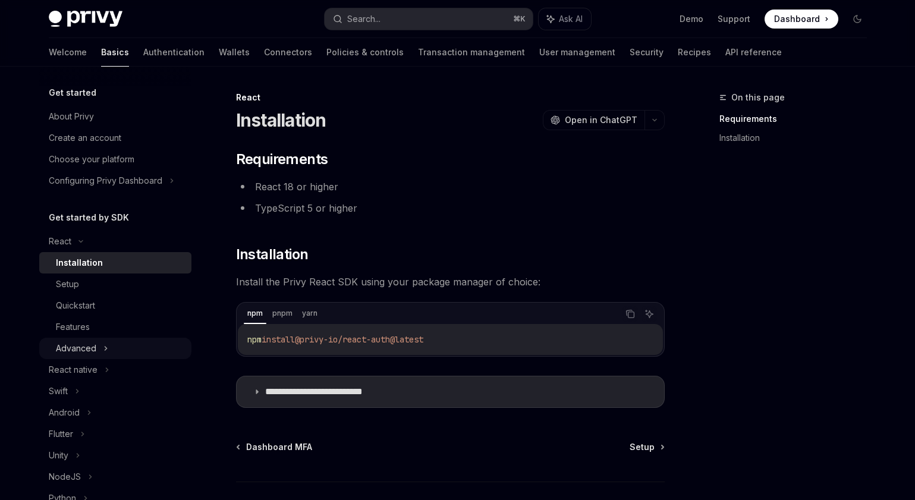
click at [77, 347] on div "Advanced" at bounding box center [76, 348] width 40 height 14
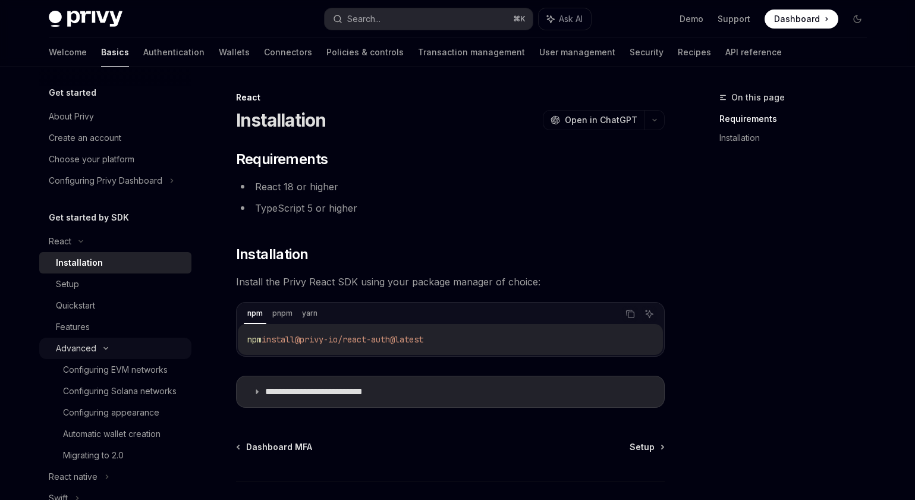
type textarea "*"
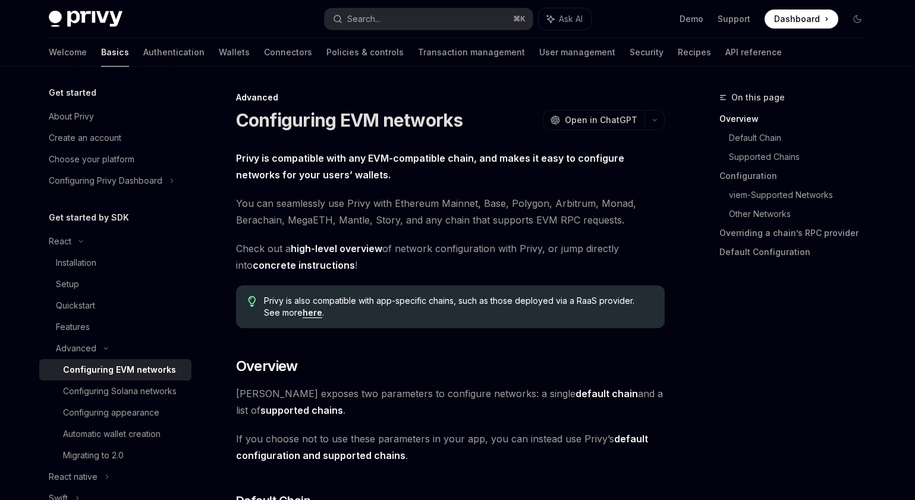
click at [746, 338] on div "On this page Overview Default Chain Supported Chains Configuration viem-Support…" at bounding box center [786, 295] width 181 height 410
click at [651, 375] on h2 "​ Overview" at bounding box center [450, 366] width 429 height 19
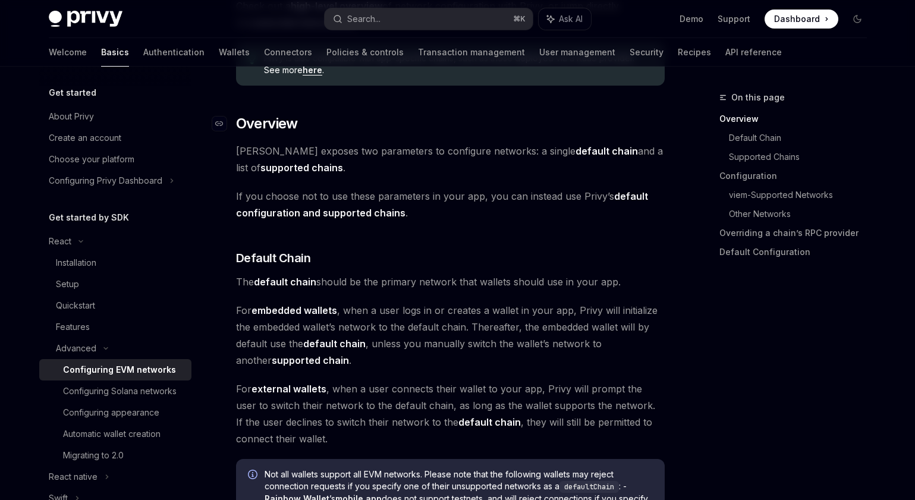
scroll to position [280, 0]
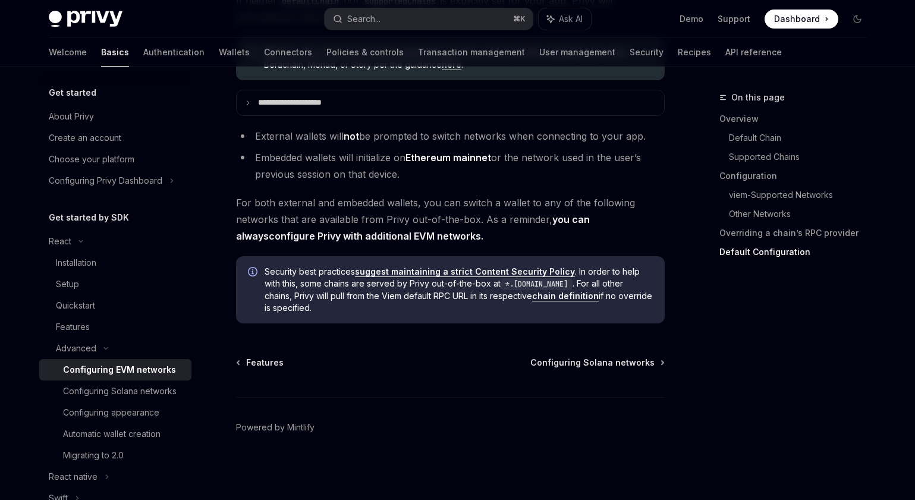
scroll to position [3081, 0]
click at [135, 389] on div "Configuring Solana networks" at bounding box center [120, 391] width 114 height 14
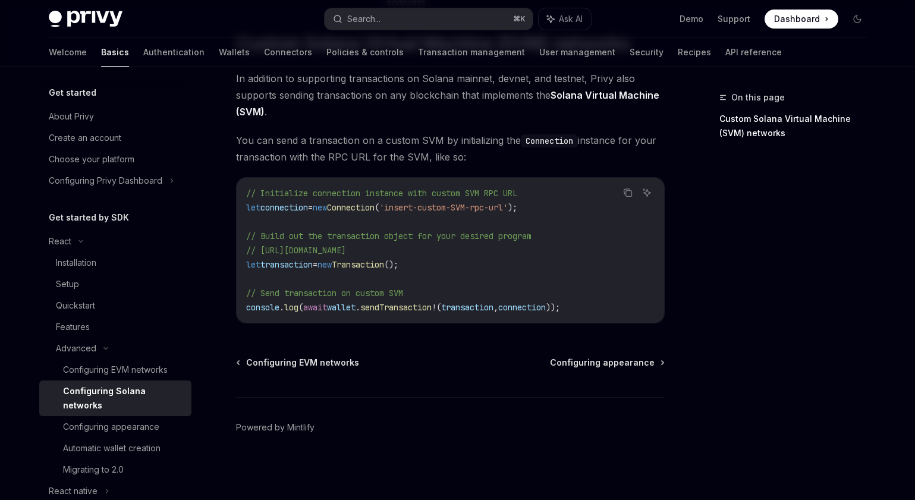
scroll to position [525, 0]
click at [130, 441] on div "Automatic wallet creation" at bounding box center [112, 448] width 98 height 14
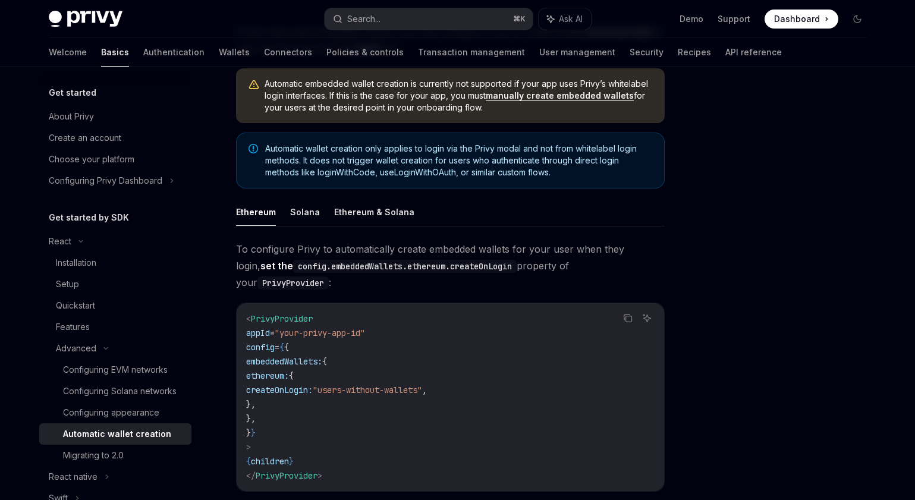
scroll to position [128, 0]
click at [303, 206] on button "Solana" at bounding box center [305, 211] width 30 height 28
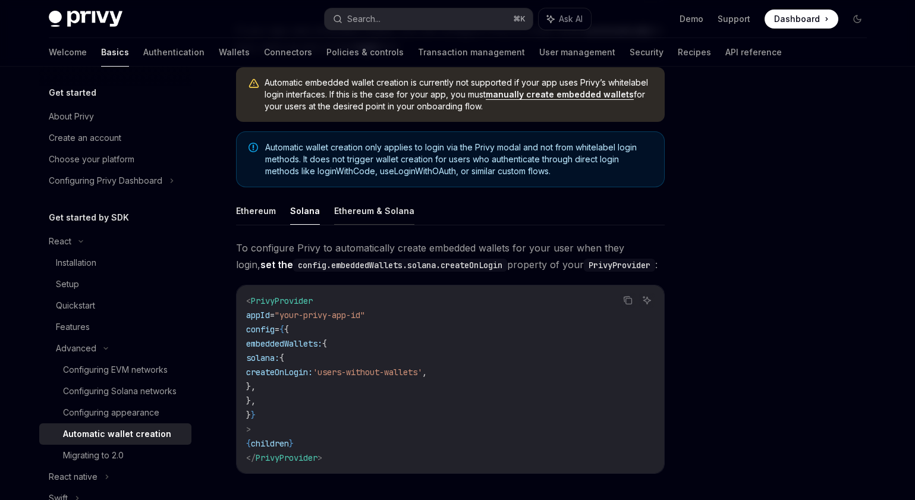
click at [364, 211] on button "Ethereum & Solana" at bounding box center [374, 211] width 80 height 28
type textarea "*"
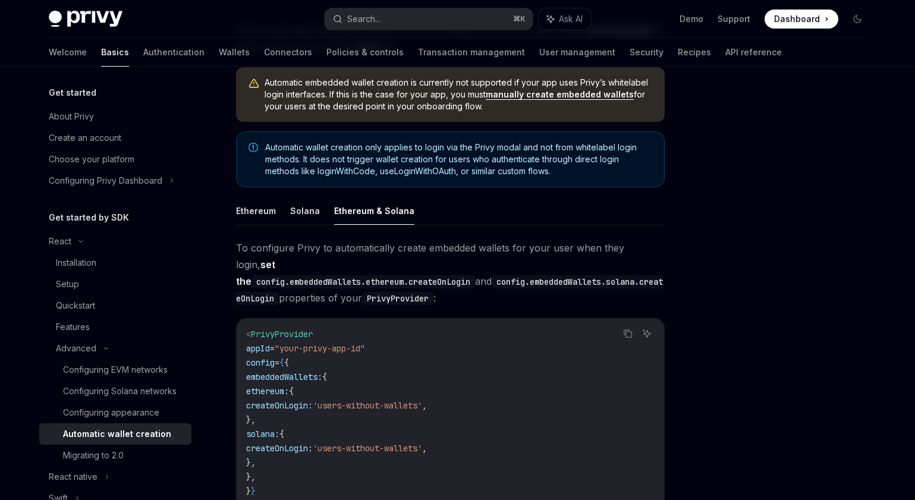
drag, startPoint x: 320, startPoint y: 448, endPoint x: 240, endPoint y: 375, distance: 108.6
click at [240, 375] on div "< PrivyProvider appId = "your-privy-app-id" config = { { embeddedWallets: { eth…" at bounding box center [451, 434] width 428 height 231
copy code "ethereum: { createOnLogin: 'users-without-wallets' , }, solana: { createOnLogin…"
click at [716, 346] on div at bounding box center [786, 295] width 181 height 410
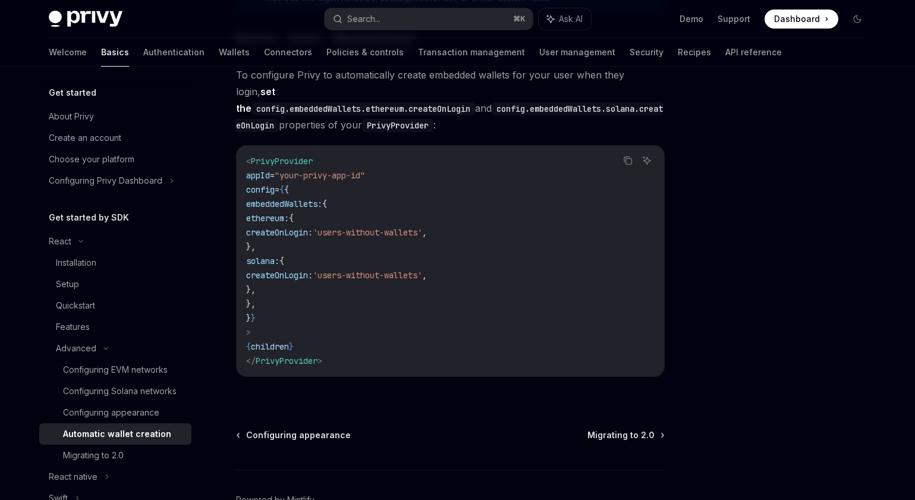
scroll to position [357, 0]
